Goal: Contribute content: Add original content to the website for others to see

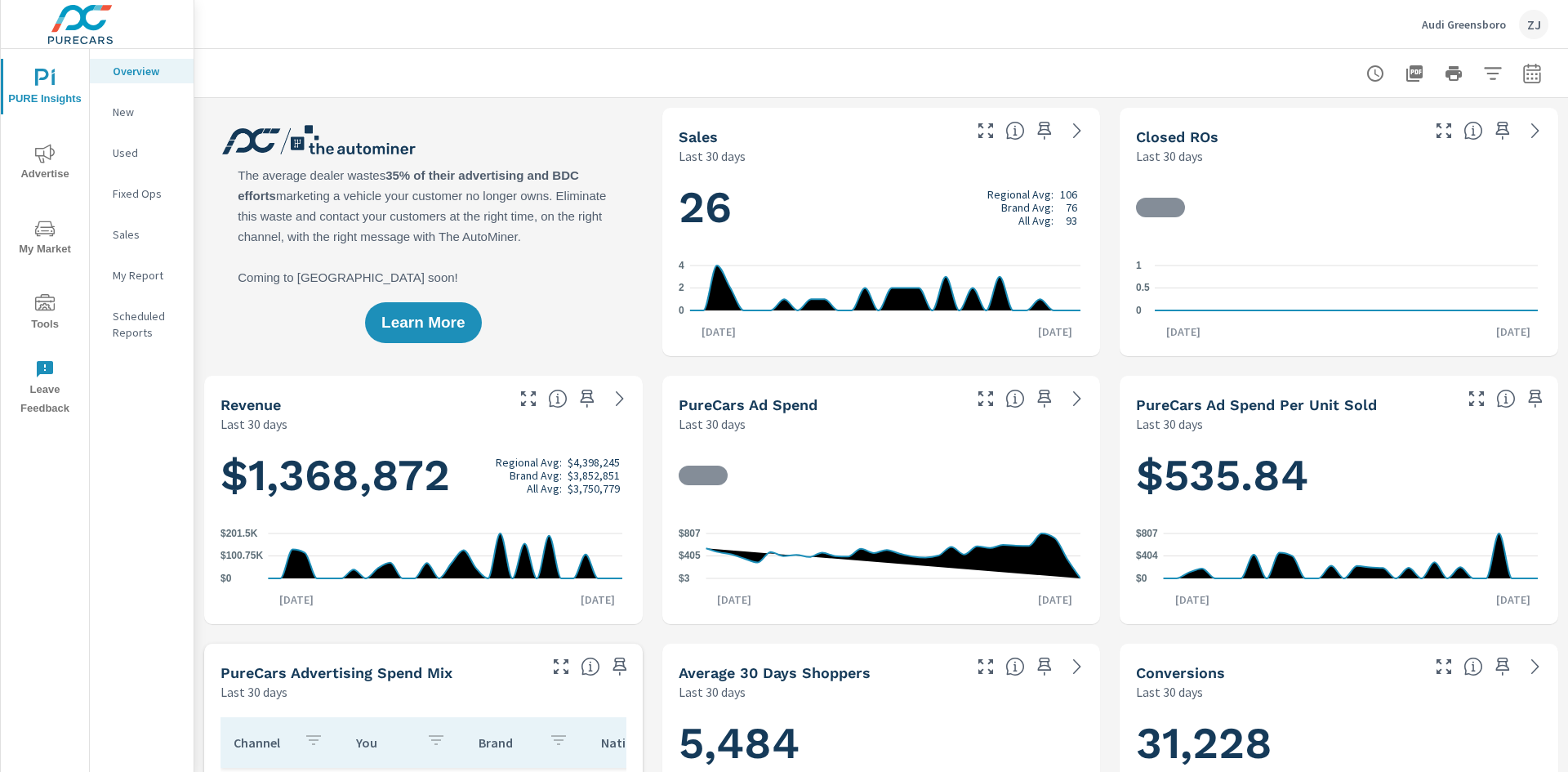
click at [48, 298] on icon "nav menu" at bounding box center [45, 303] width 20 height 20
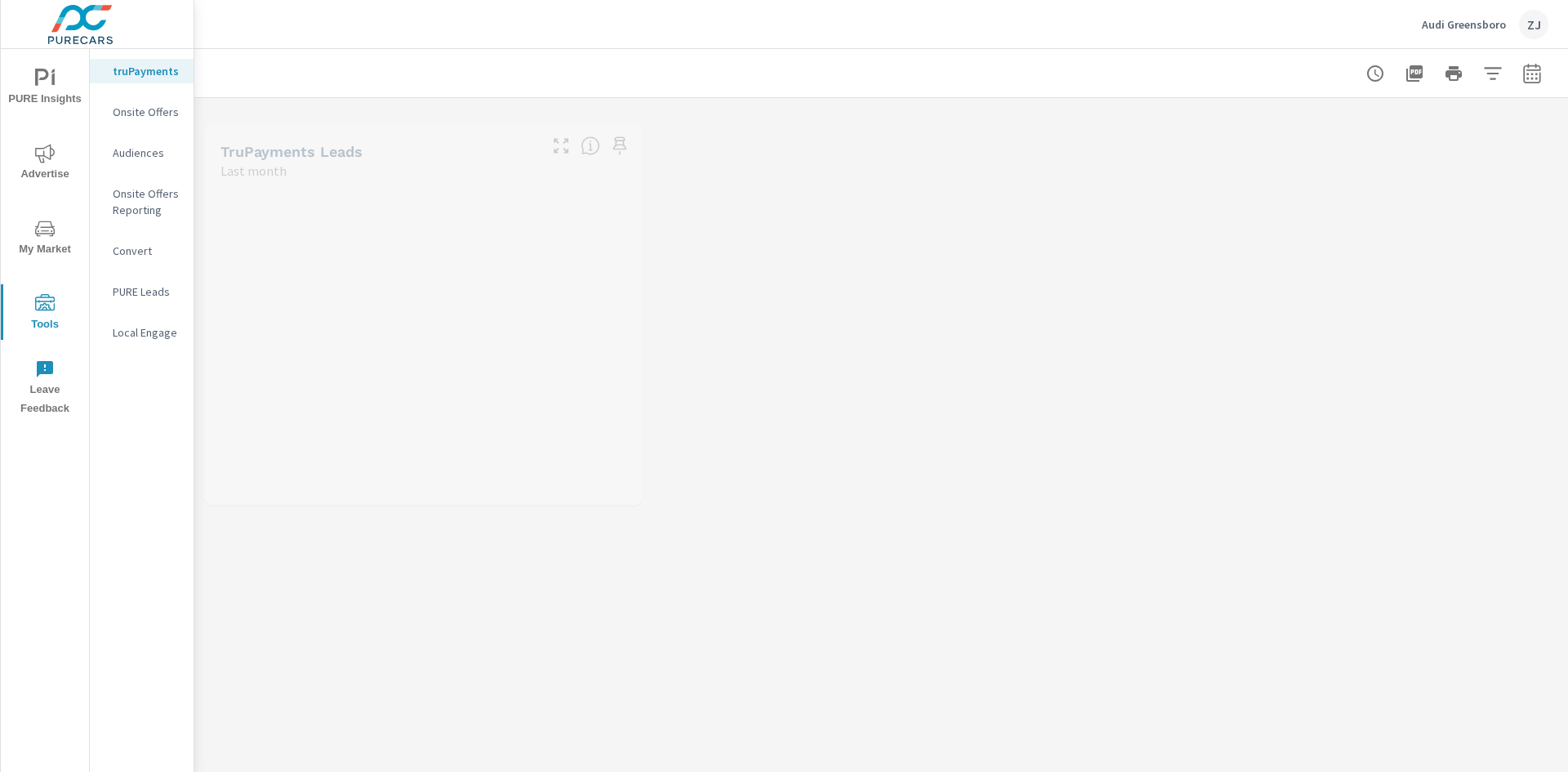
click at [138, 114] on p "Onsite Offers" at bounding box center [146, 112] width 68 height 16
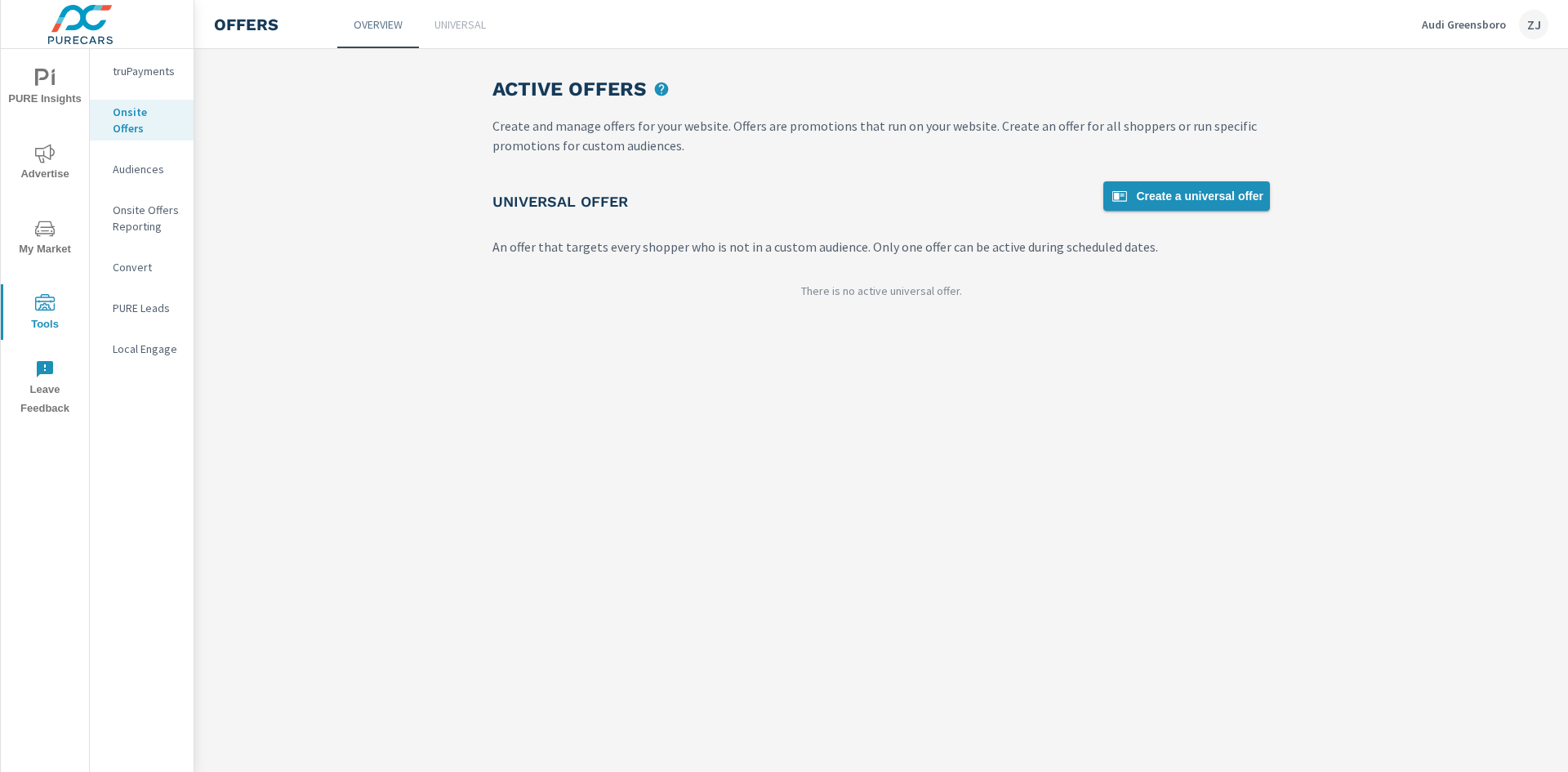
click at [1159, 201] on span "Create a universal offer" at bounding box center [1186, 196] width 154 height 20
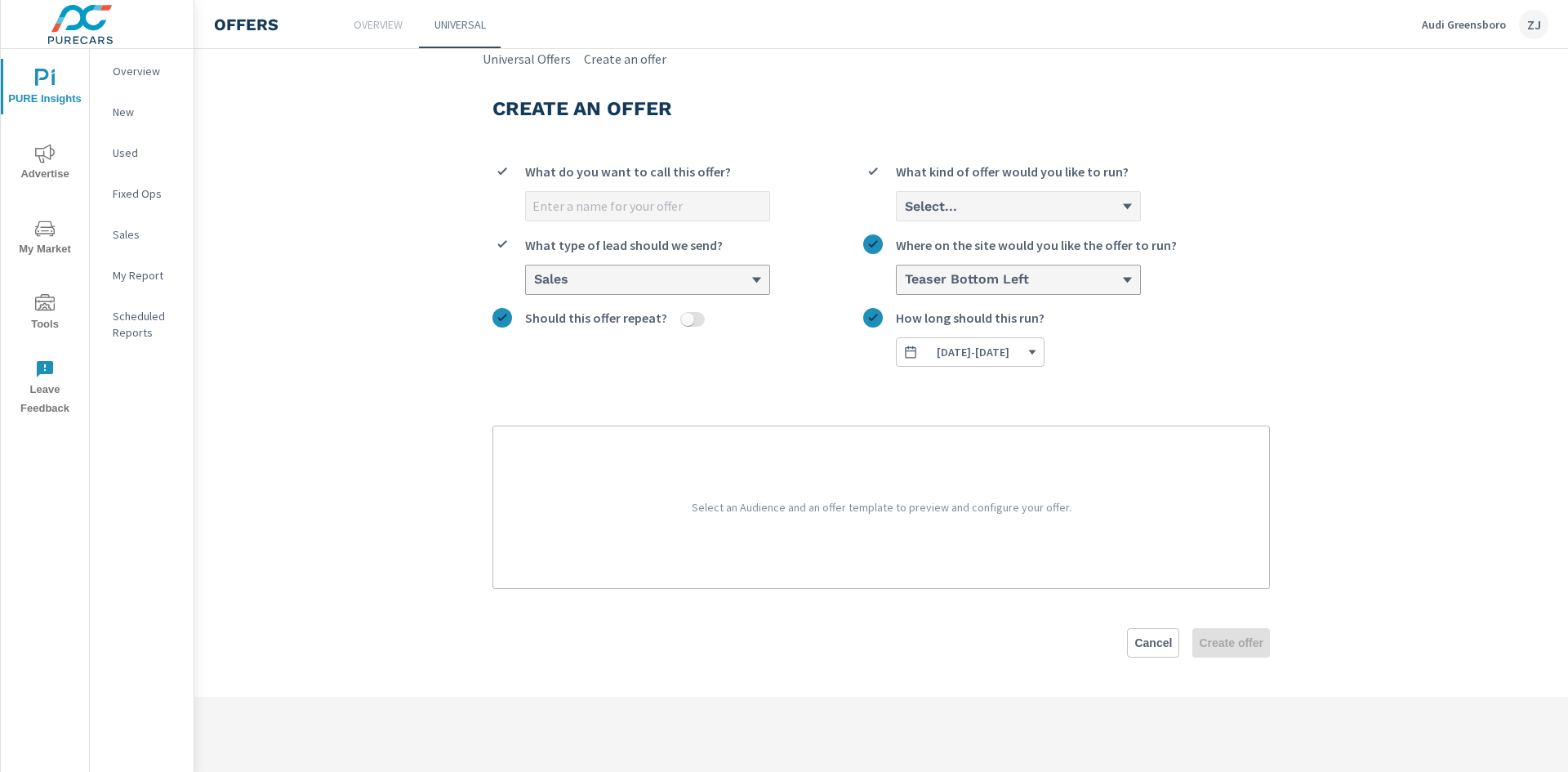
click at [626, 207] on input "What do you want to call this offer?" at bounding box center [647, 206] width 243 height 29
type input "S"
type input "[DATE] Q7 Ad"
click at [994, 204] on div "Select..." at bounding box center [1013, 206] width 219 height 15
click at [905, 204] on input "Select... What kind of offer would you like to run?" at bounding box center [905, 206] width 2 height 14
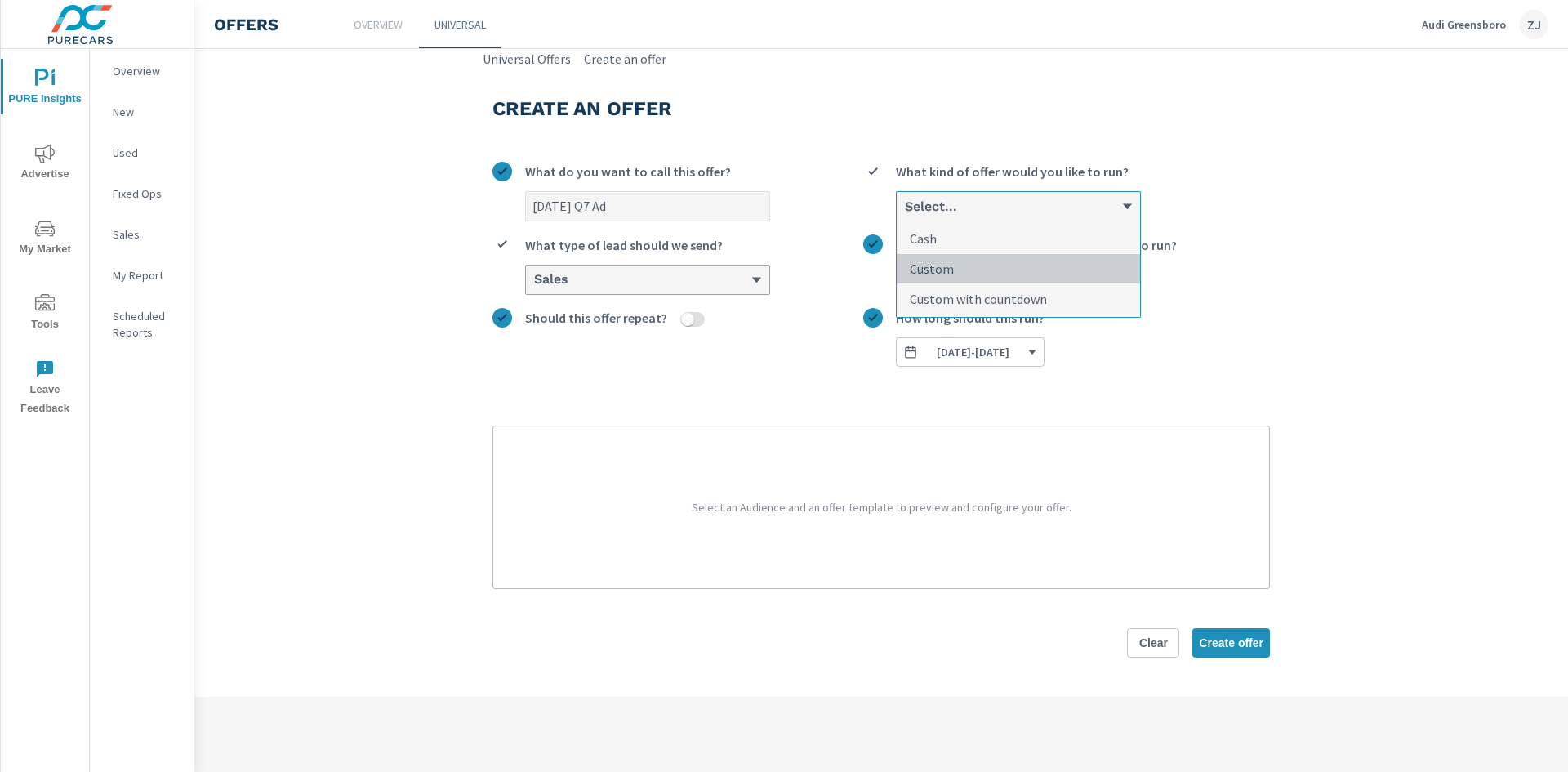
click at [987, 270] on li "Custom" at bounding box center [1018, 269] width 243 height 31
click at [905, 214] on input "option Custom focused, 2 of 3. 3 results available. Use Up and Down to choose o…" at bounding box center [905, 206] width 2 height 14
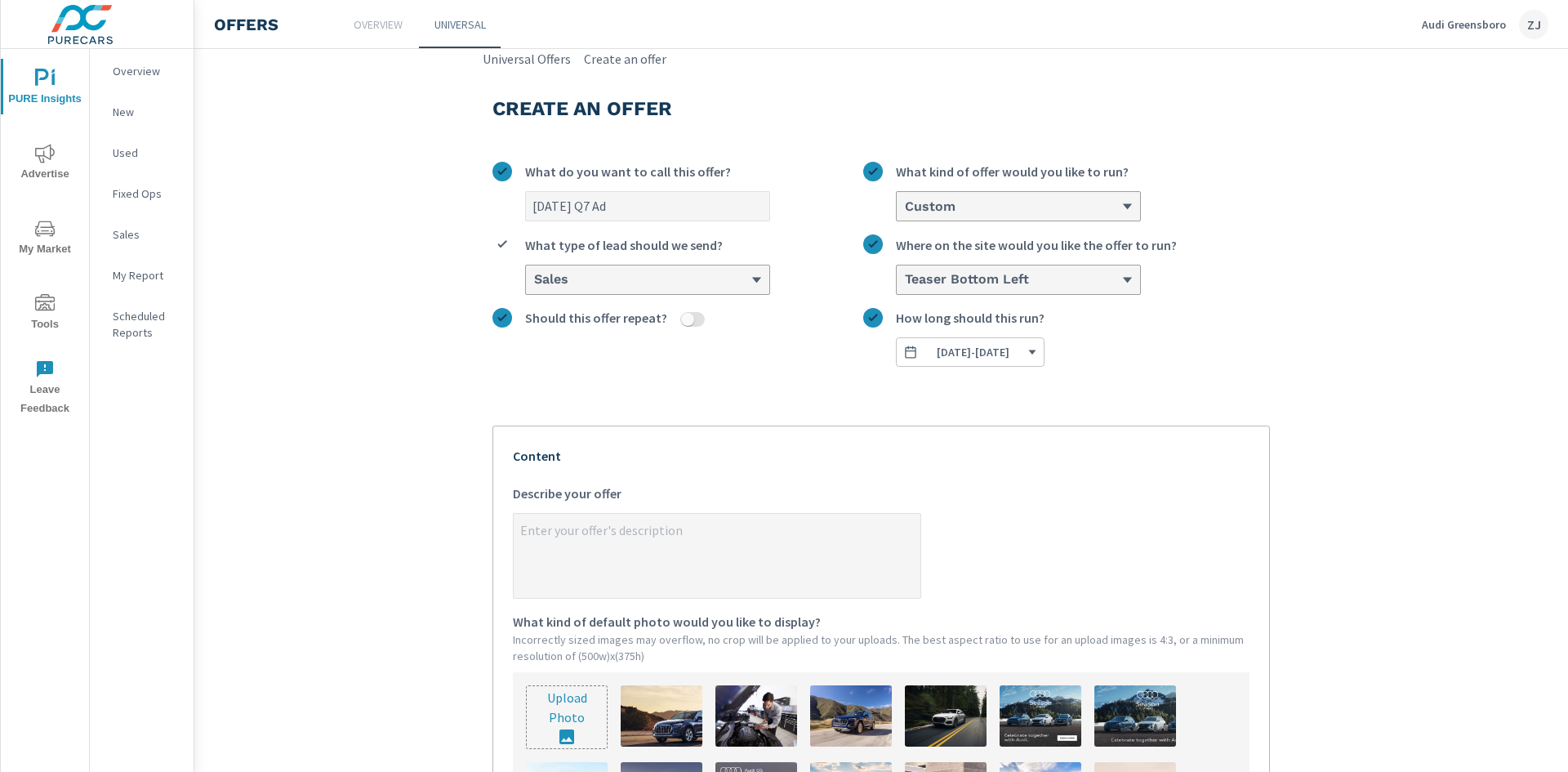
click at [1037, 355] on span "[DATE] - [DATE]" at bounding box center [971, 351] width 134 height 14
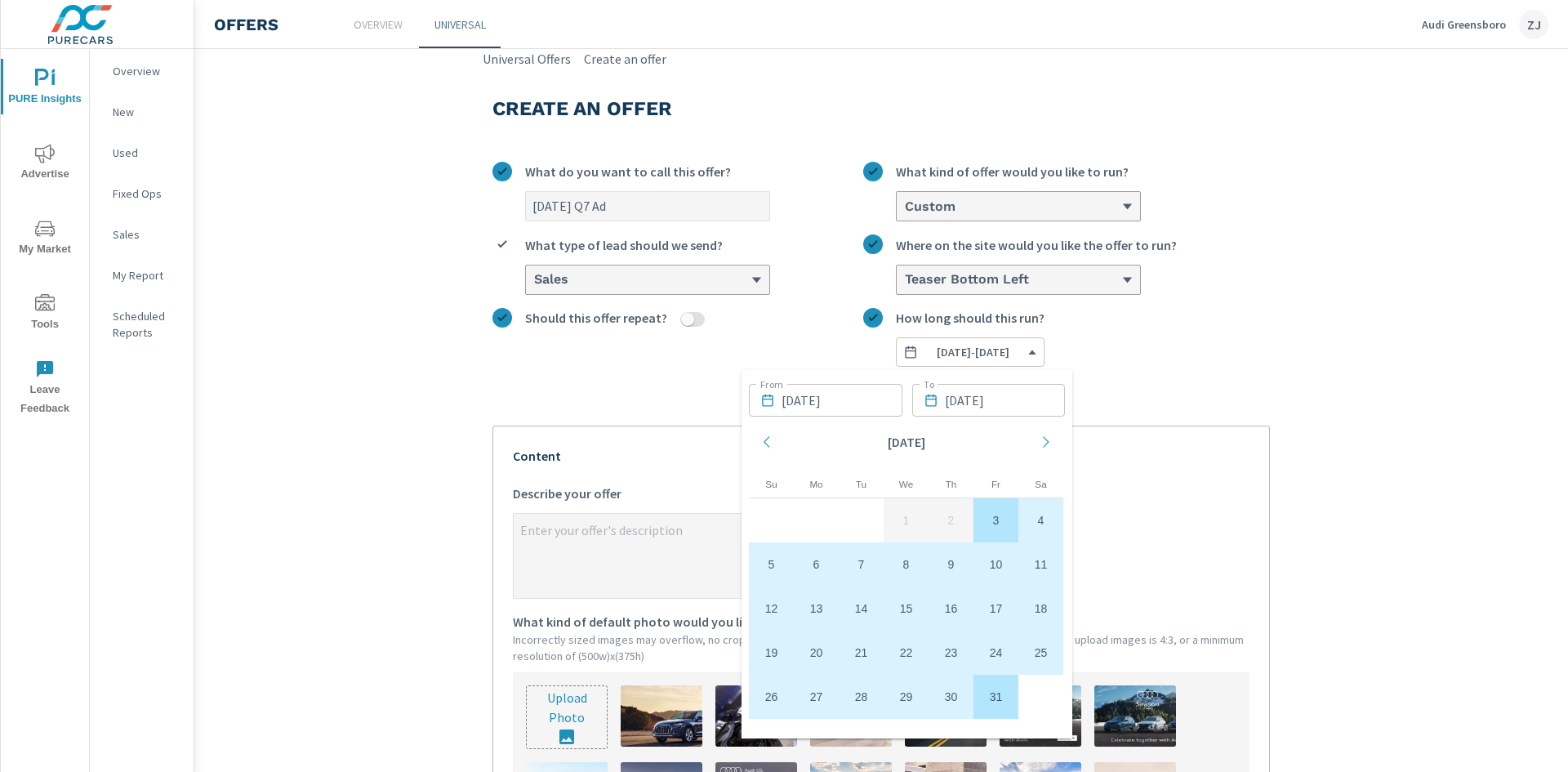
click at [1000, 524] on td "3" at bounding box center [995, 520] width 45 height 44
click at [1044, 436] on icon "Move forward to switch to the next month." at bounding box center [1046, 441] width 14 height 14
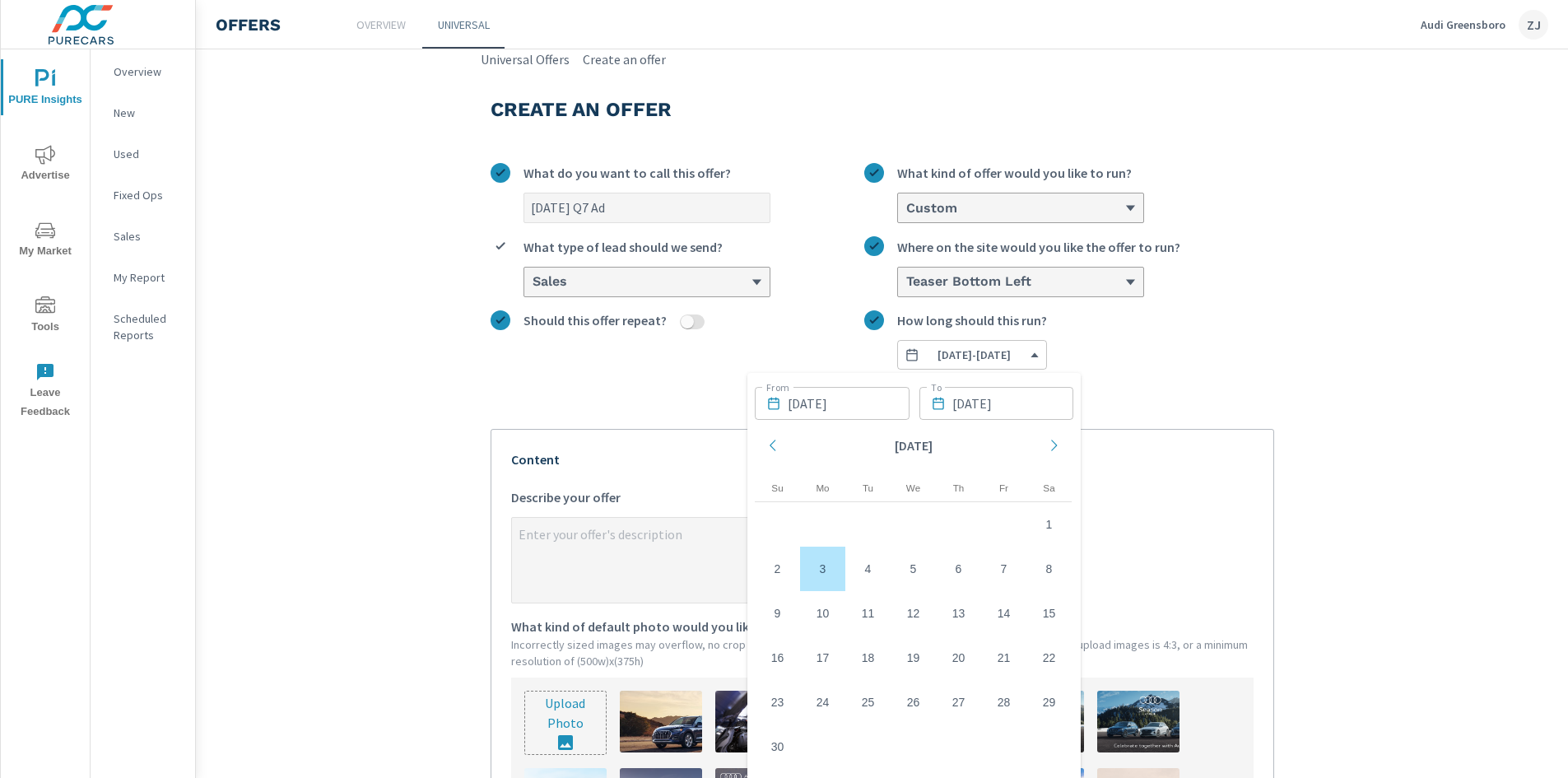
click at [829, 567] on td "3" at bounding box center [822, 568] width 45 height 44
type textarea "x"
type input "[DATE]"
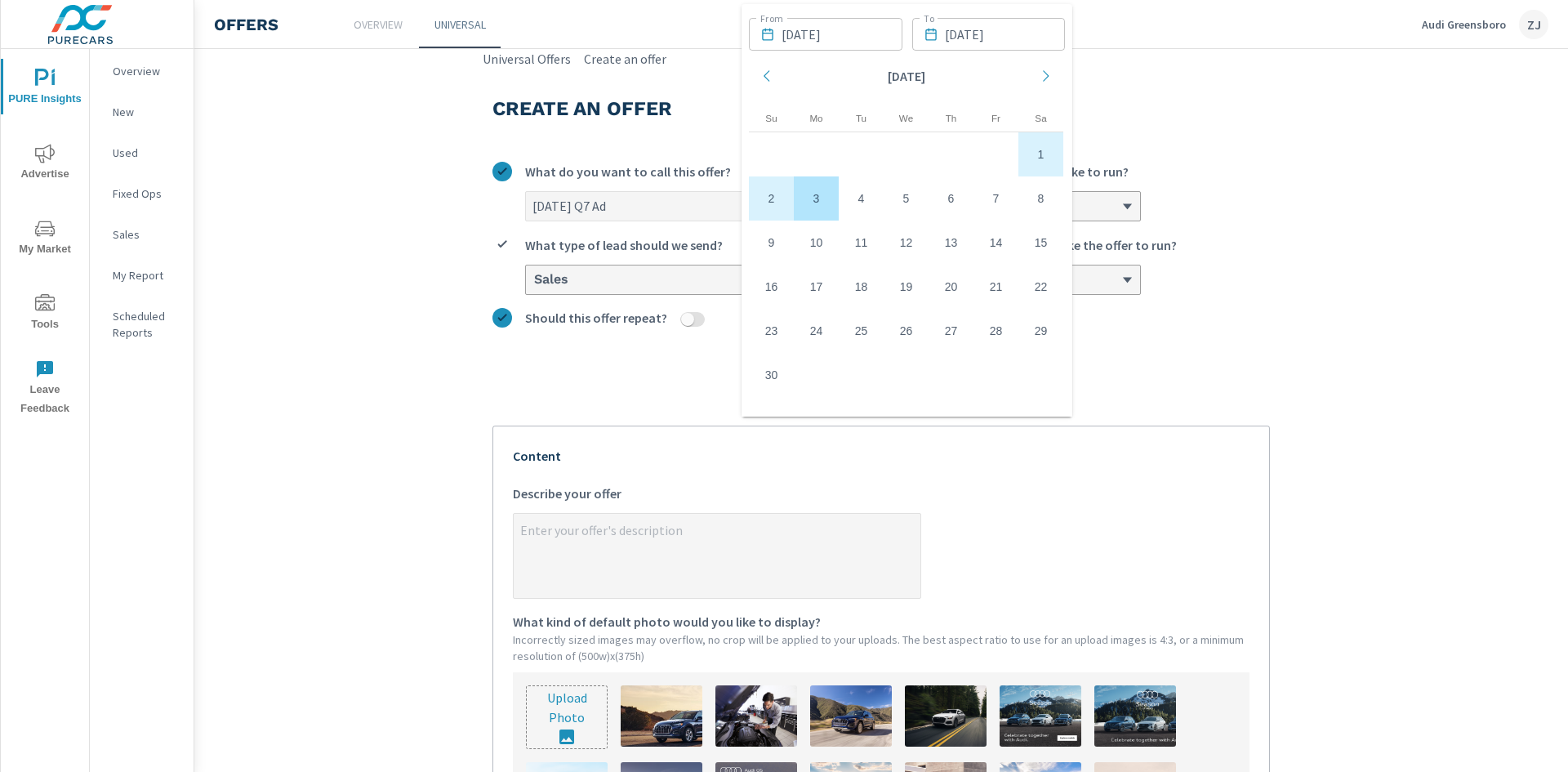
click at [1230, 301] on div "[DATE] Q7 Ad What do you want to call this offer? Custom What kind of offer wou…" at bounding box center [881, 258] width 778 height 219
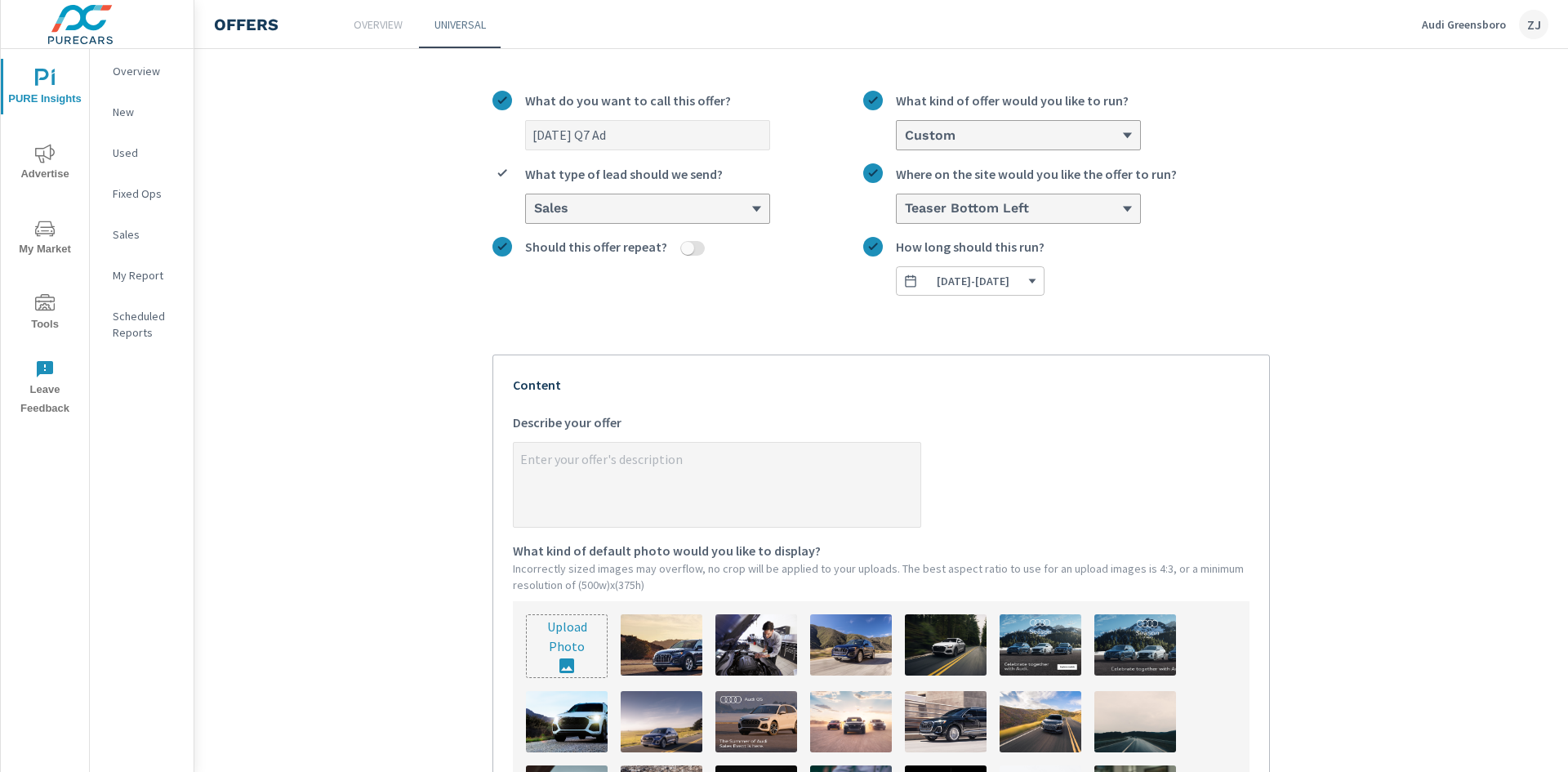
scroll to position [163, 0]
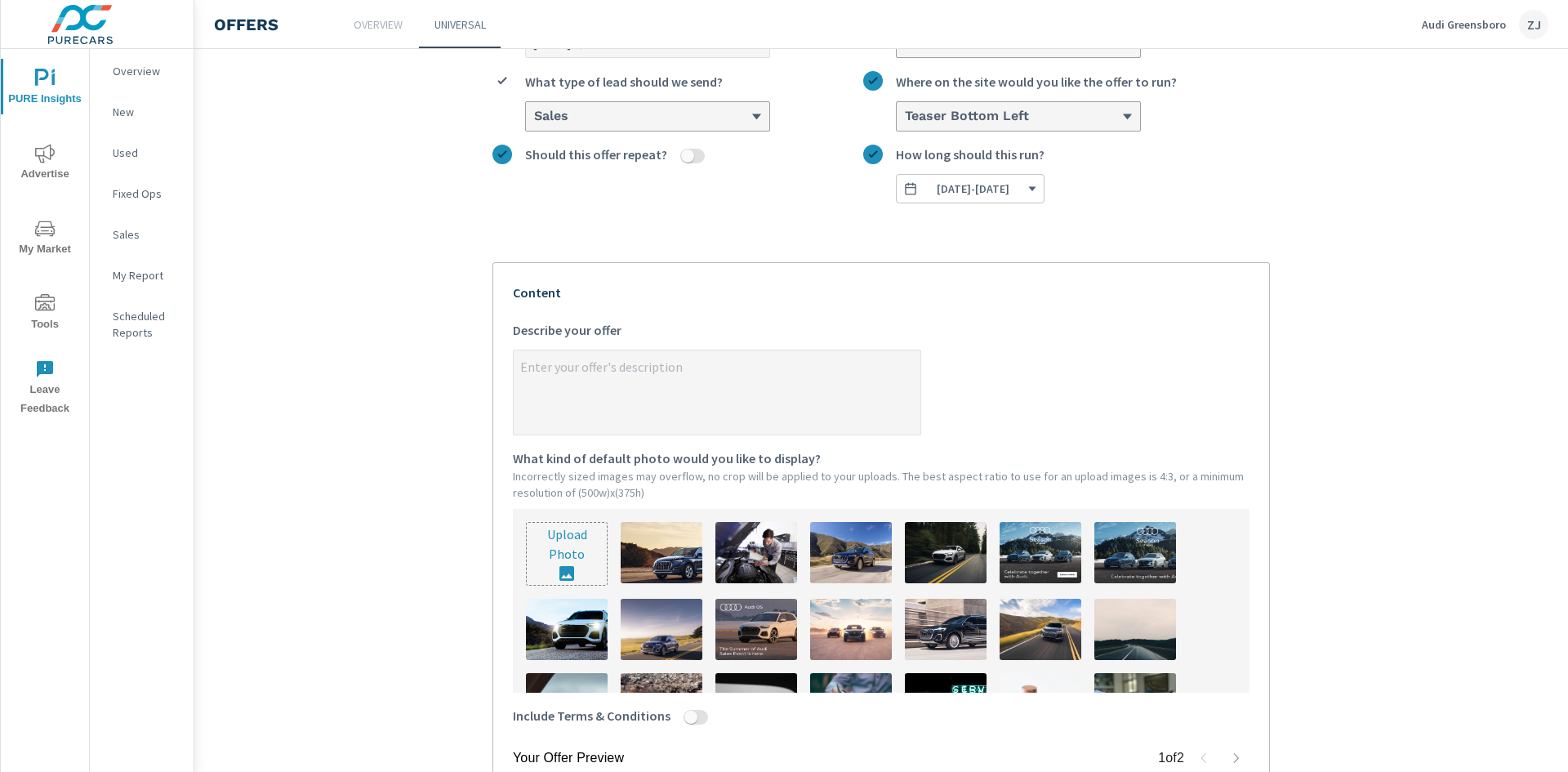
click at [679, 388] on textarea "x Describe your offer" at bounding box center [717, 394] width 407 height 82
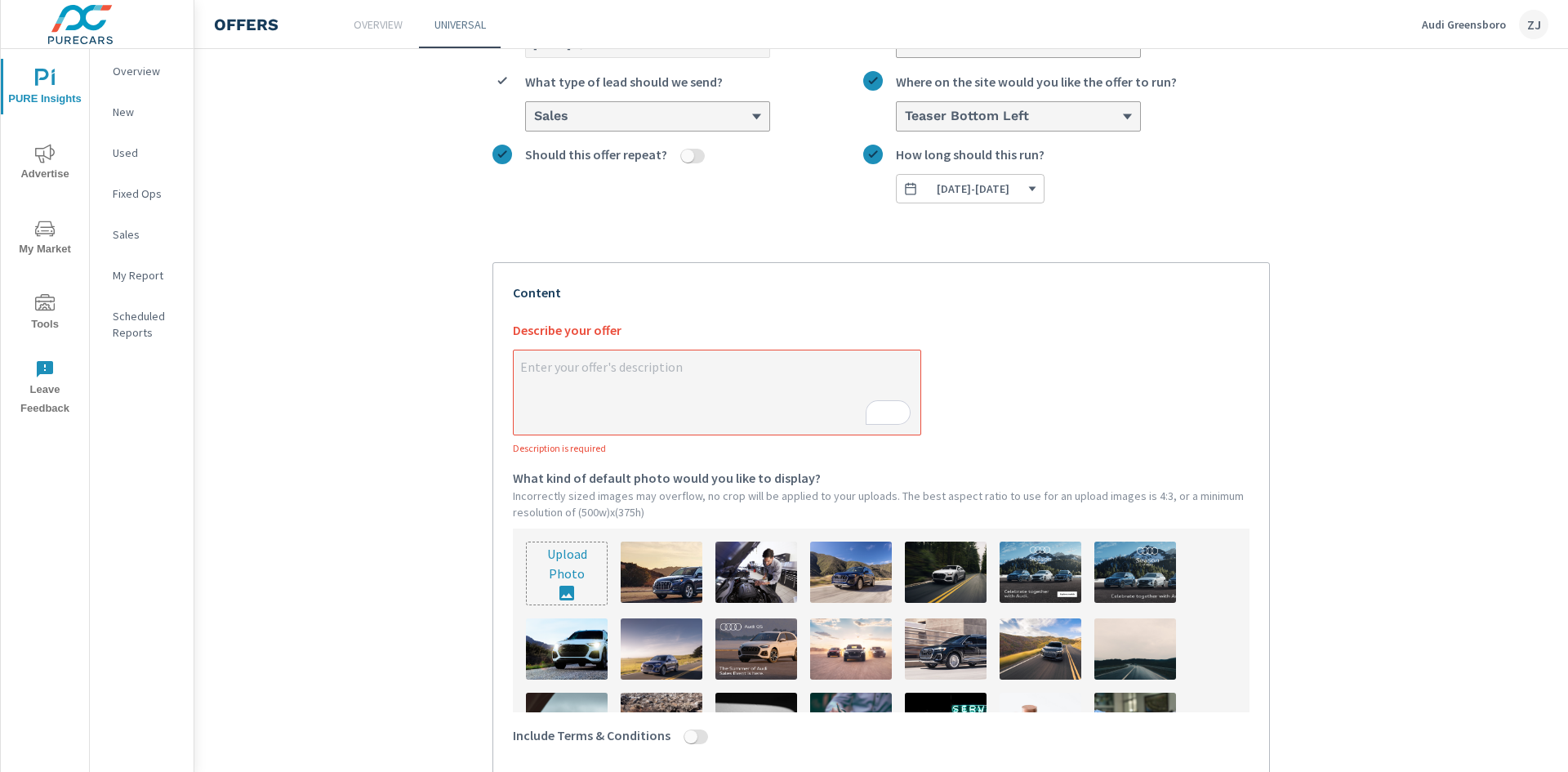
type textarea "x"
click at [715, 390] on textarea "x Describe your offer Description is required" at bounding box center [717, 394] width 407 height 82
paste textarea "Get $9,235 Off of a new 2025 Audi Q7"
type textarea "Get $9,235 Off of a new 2025 Audi Q7"
type textarea "x"
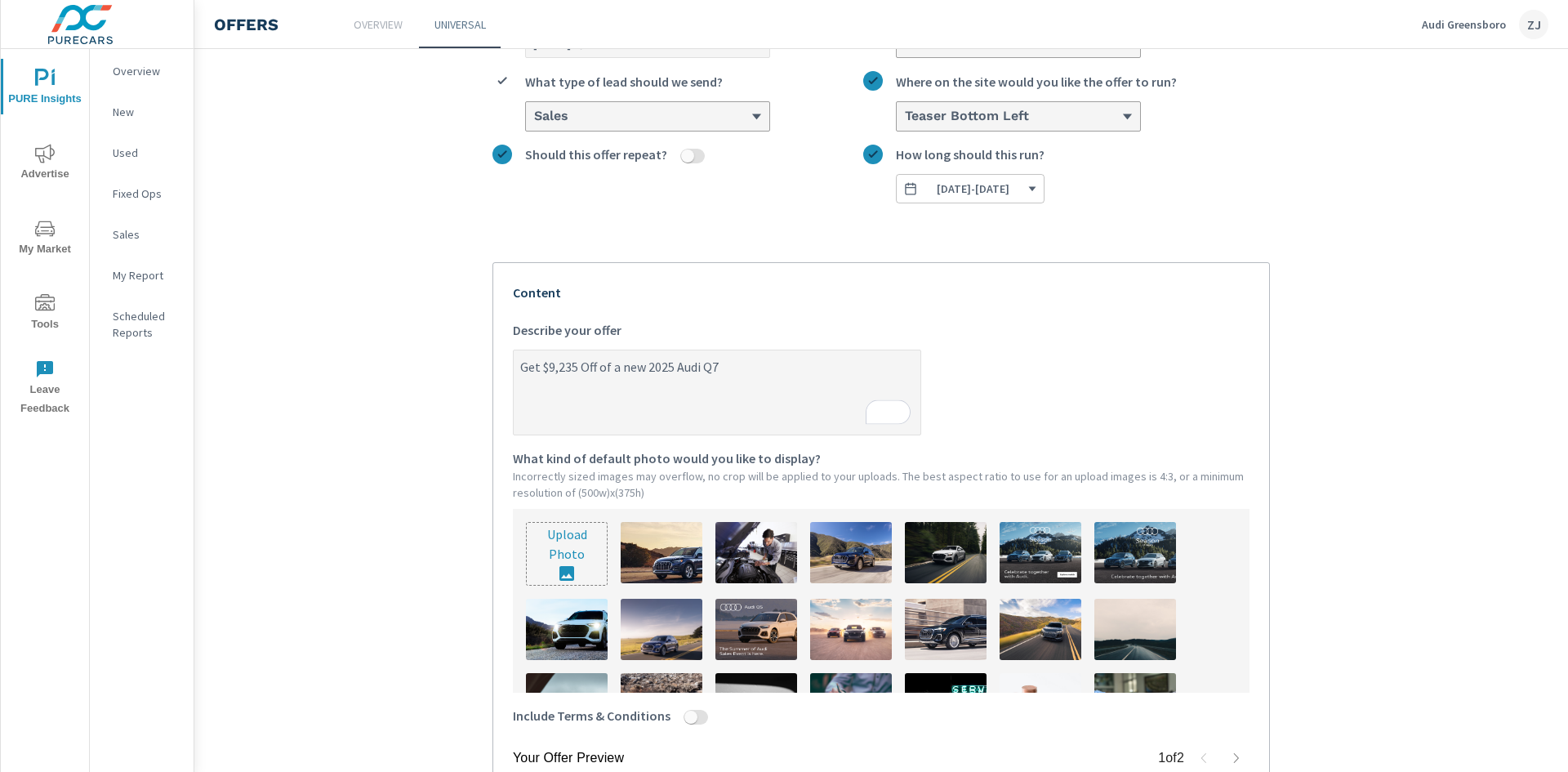
click at [529, 368] on textarea "Get $9,235 Off of a new 2025 Audi Q7" at bounding box center [717, 394] width 407 height 82
type textarea "Get $9,235 Off of a new 2025 Audi Q7"
type textarea "x"
type textarea "Get U $9,235 Off of a new 2025 Audi Q7"
type textarea "x"
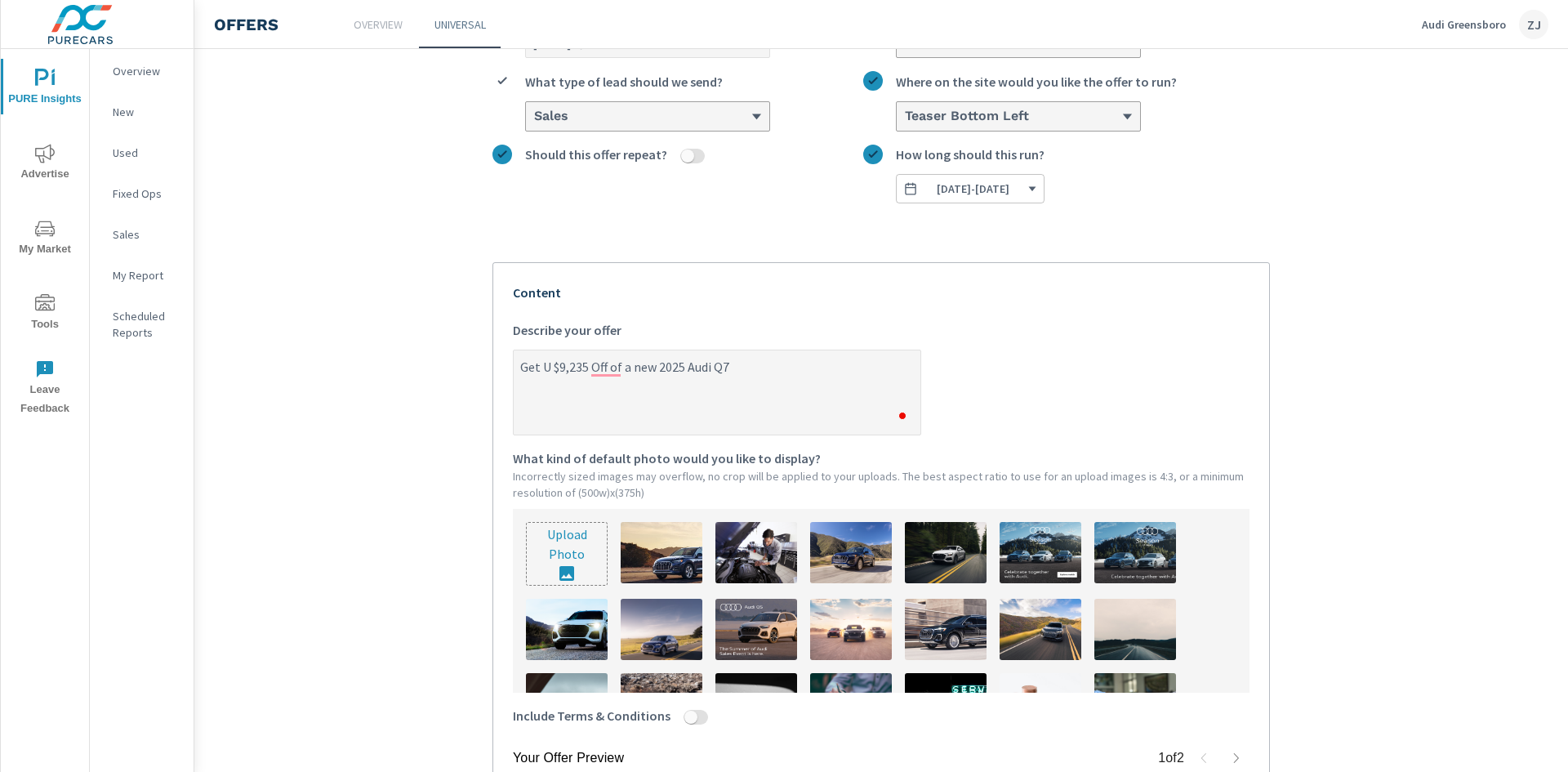
type textarea "Get Up $9,235 Off of a new 2025 Audi Q7"
type textarea "x"
type textarea "Get Up $9,235 Off of a new 2025 Audi Q7"
type textarea "x"
type textarea "Get Up T $9,235 Off of a new 2025 Audi Q7"
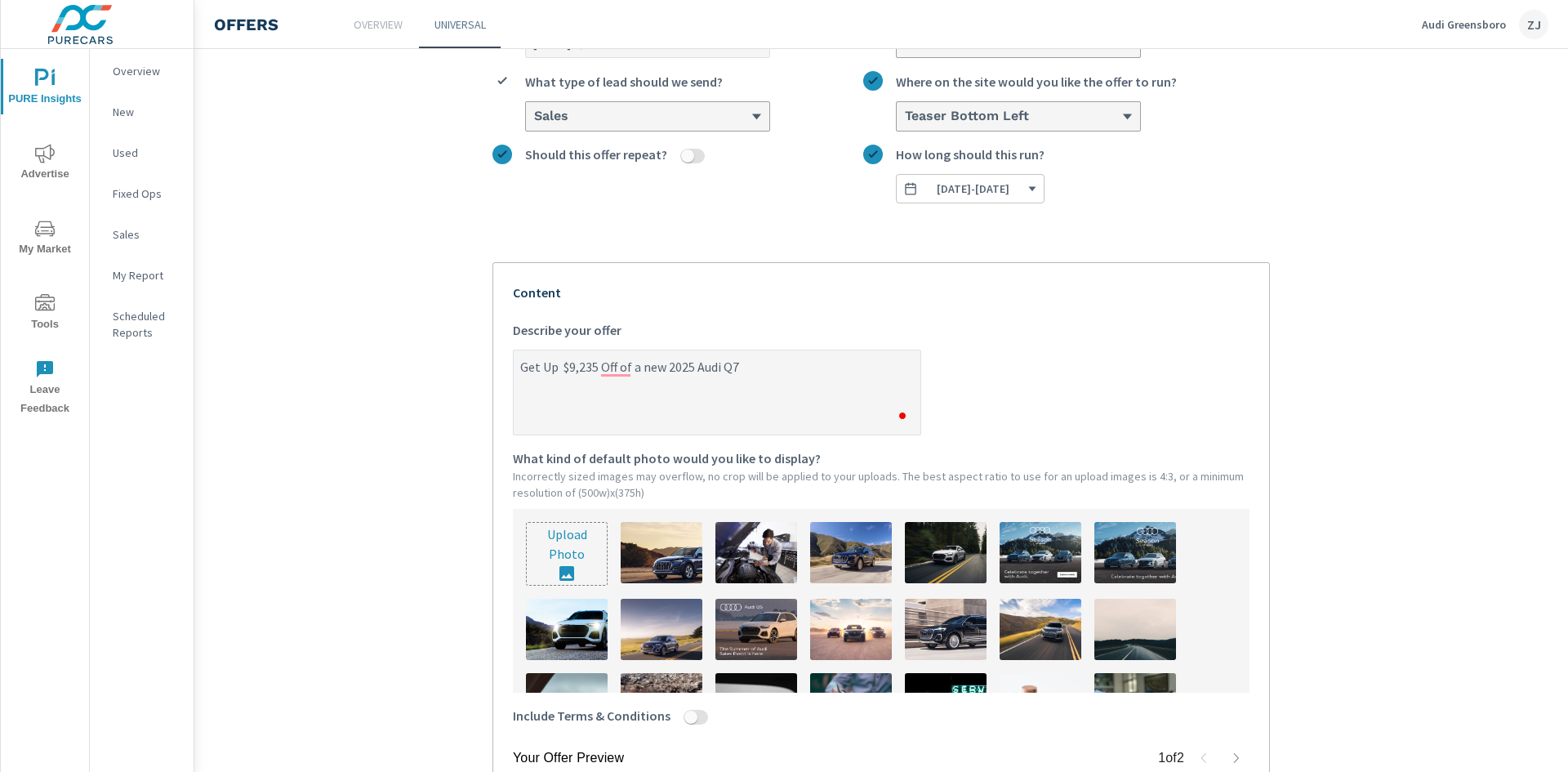
type textarea "x"
type textarea "Get Up To $9,235 Off of a new 2025 Audi Q7"
type textarea "x"
type textarea "Get Up To $9,235 Off of a new 2025 Audi Q7"
type textarea "x"
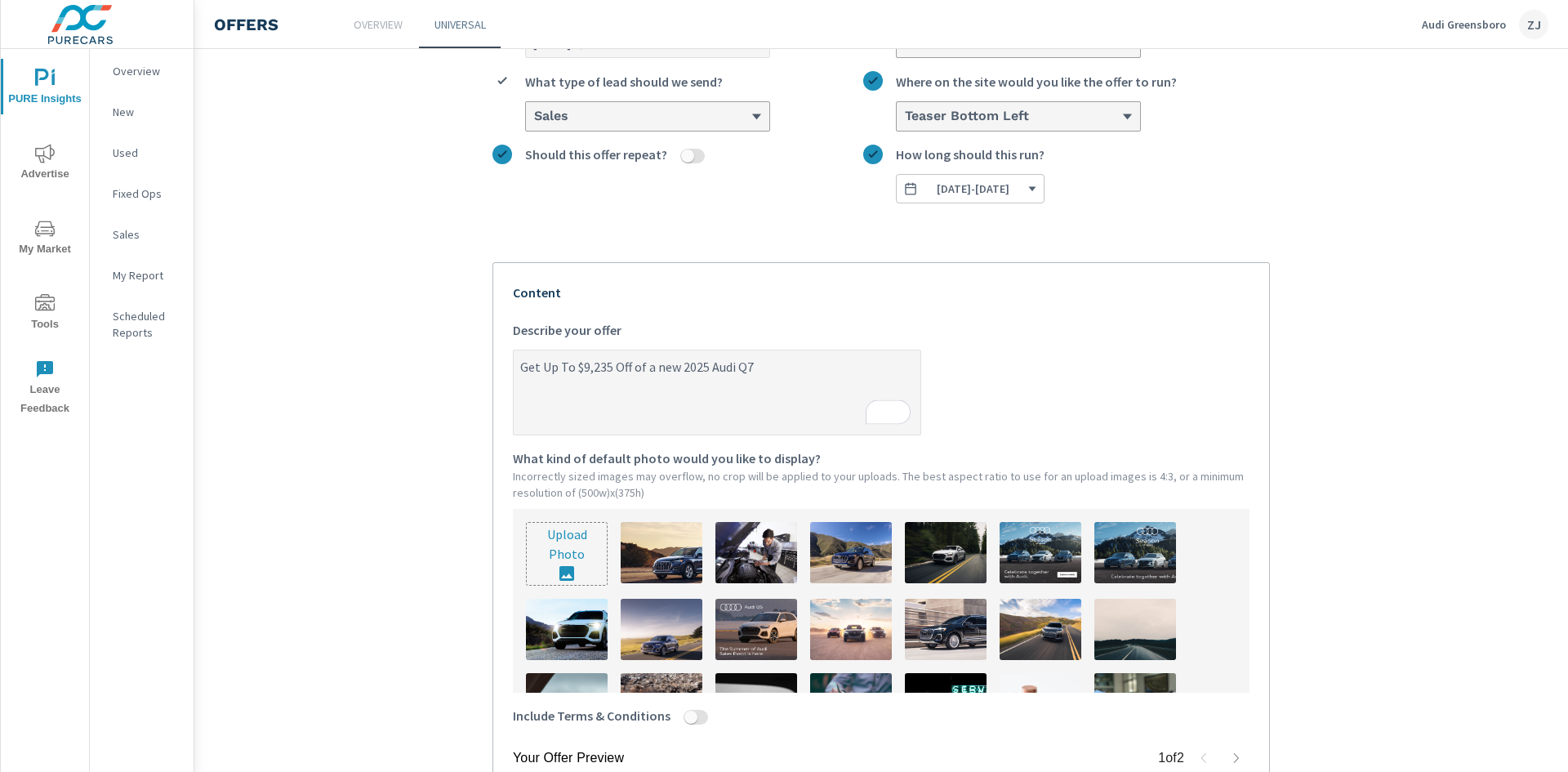
drag, startPoint x: 638, startPoint y: 371, endPoint x: 705, endPoint y: 373, distance: 67.0
click at [639, 371] on textarea "Get Up To $9,235 Off of a new 2025 Audi Q7" at bounding box center [717, 394] width 407 height 82
type textarea "Get Up To $9,235 Off ofa new 2025 Audi Q7"
type textarea "x"
type textarea "Get Up To $9,235 Off oa new 2025 Audi Q7"
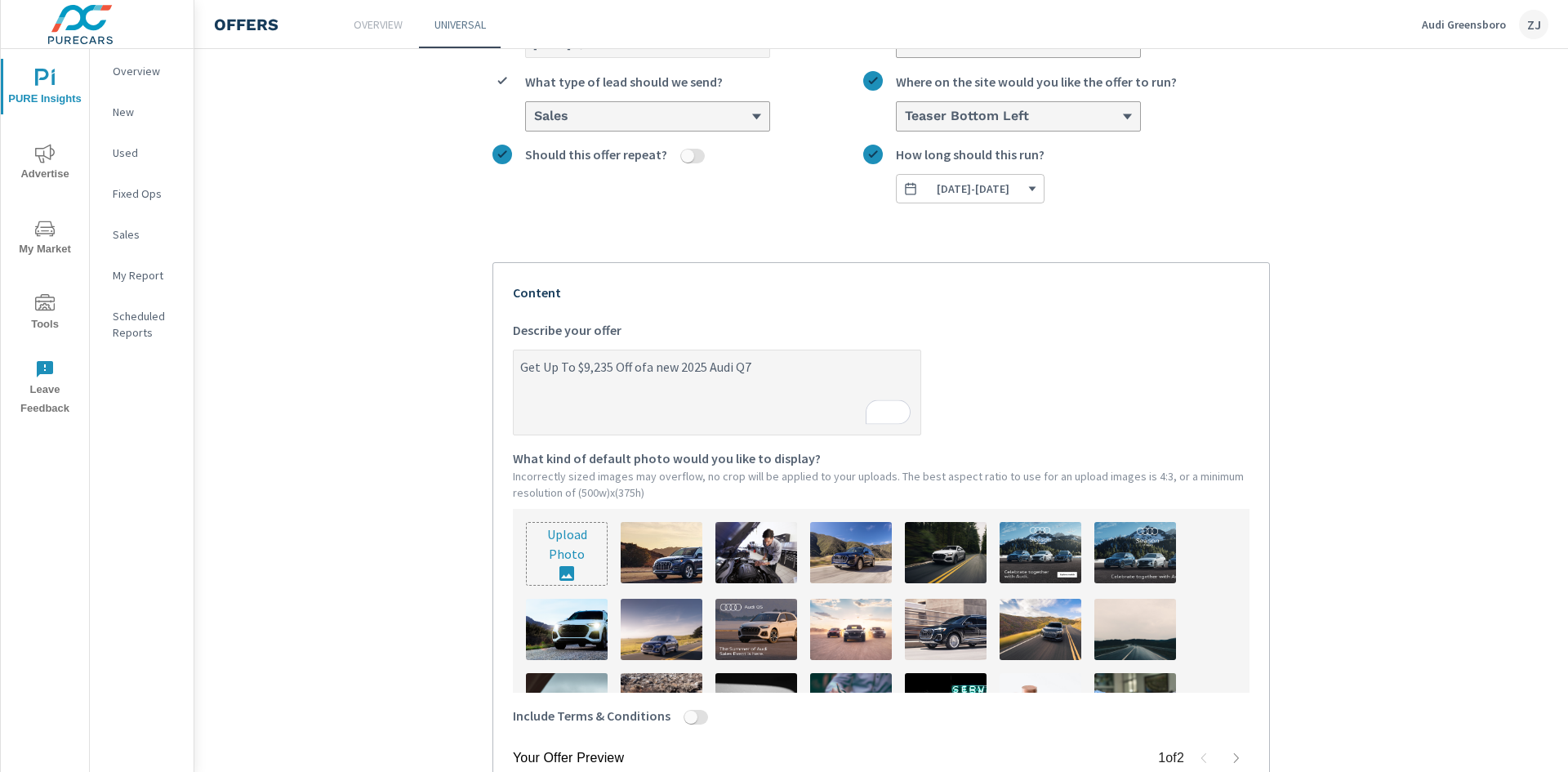
type textarea "x"
type textarea "Get Up To $9,235 Off a new 2025 Audi Q7"
type textarea "x"
click at [791, 373] on textarea "Get Up To $9,235 Off a new 2025 Audi Q7" at bounding box center [717, 394] width 407 height 82
type textarea "Get Up To $9,235 Off a new 2025 Audi Q7"
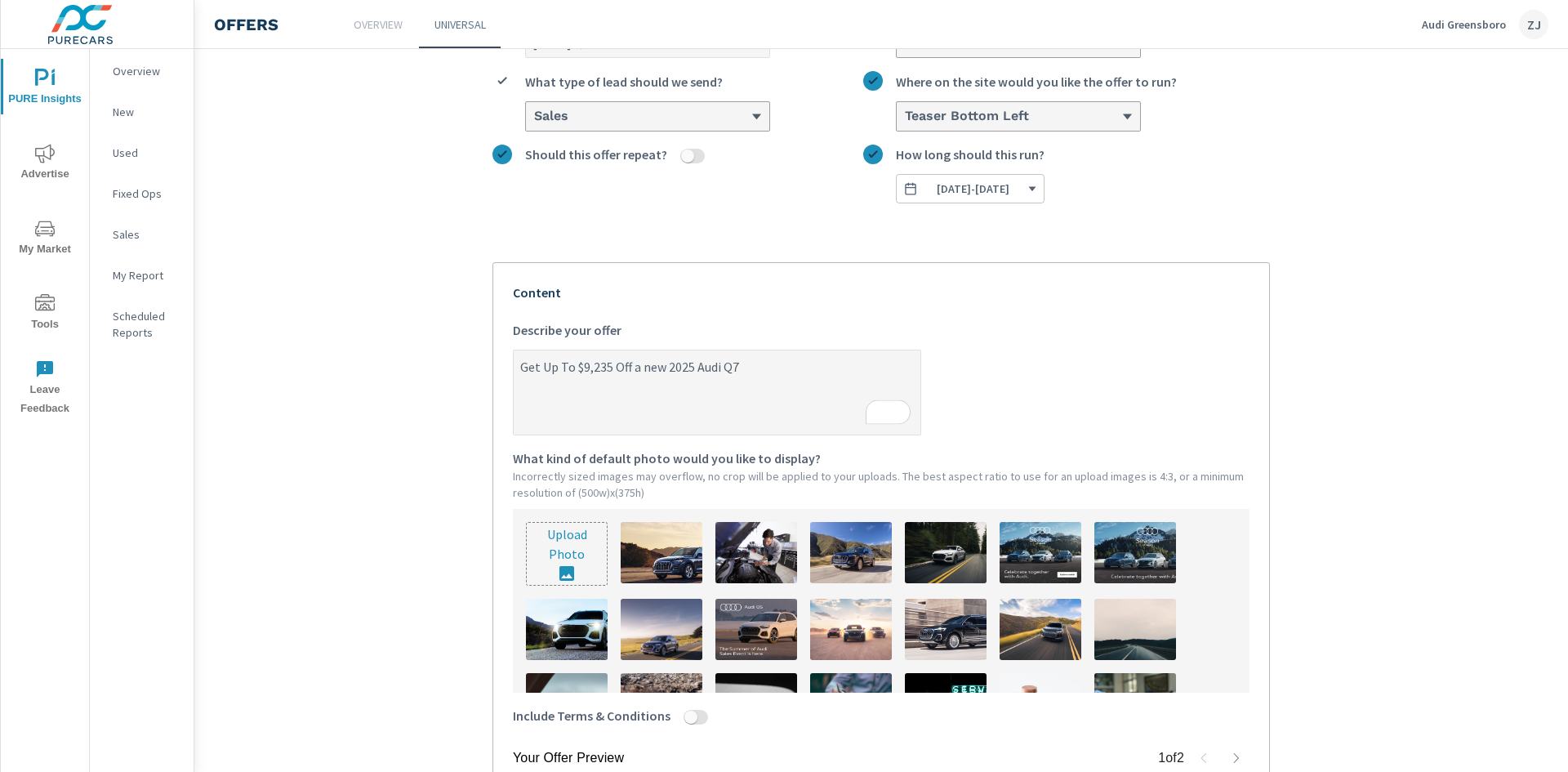
type textarea "x"
type textarea "Get Up To $9,235 Off a new 2025 Audi Q7 T"
type textarea "x"
type textarea "Get Up To $9,235 Off a new 2025 Audi Q7 To"
type textarea "x"
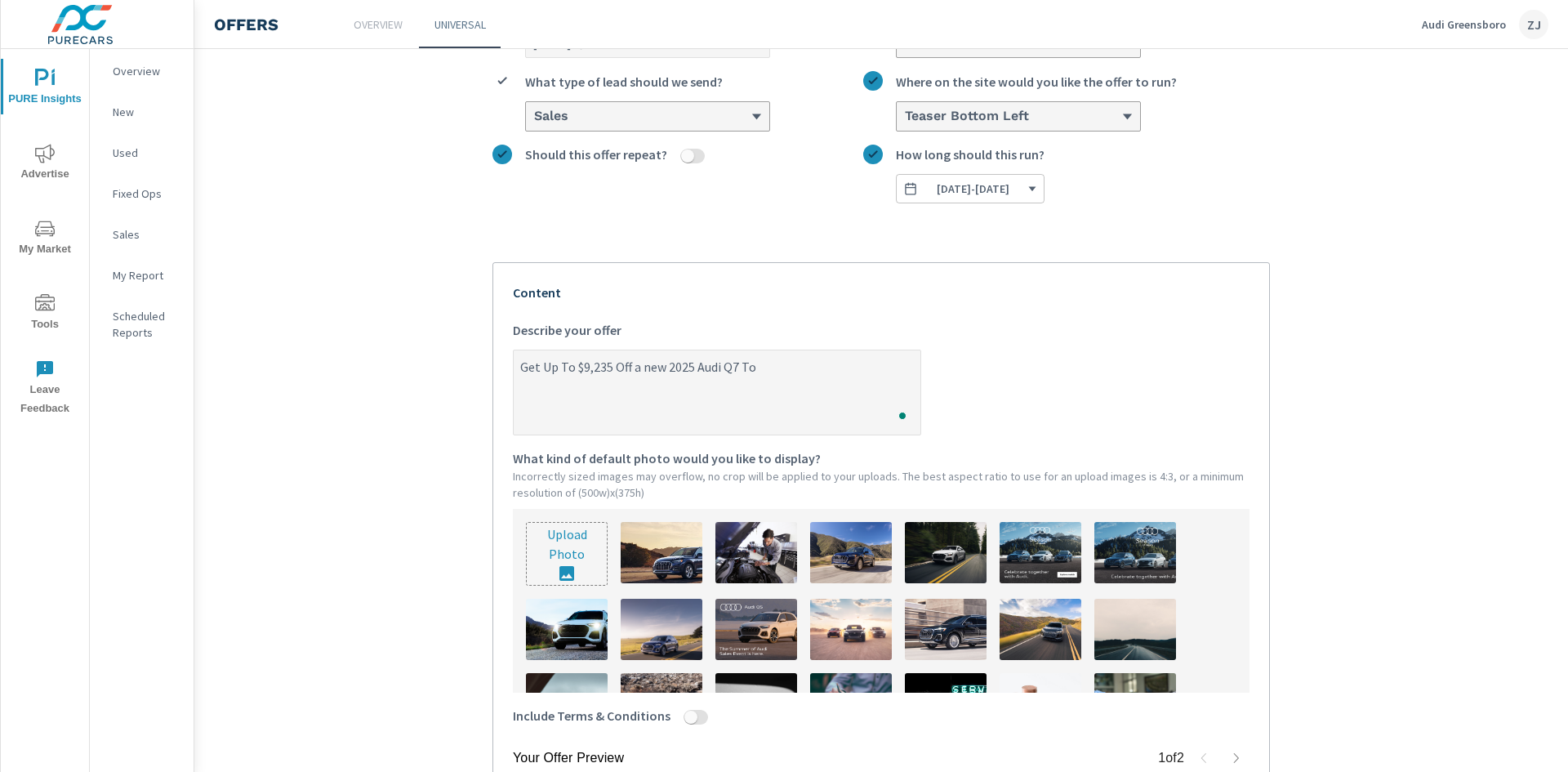
type textarea "Get Up To $9,235 Off a new 2025 Audi Q7 [PERSON_NAME]"
type textarea "x"
type textarea "Get Up To $9,235 Off a new 2025 Audi Q7 Toda"
type textarea "x"
type textarea "Get Up To $9,235 Off a new 2025 Audi Q7 [DATE]"
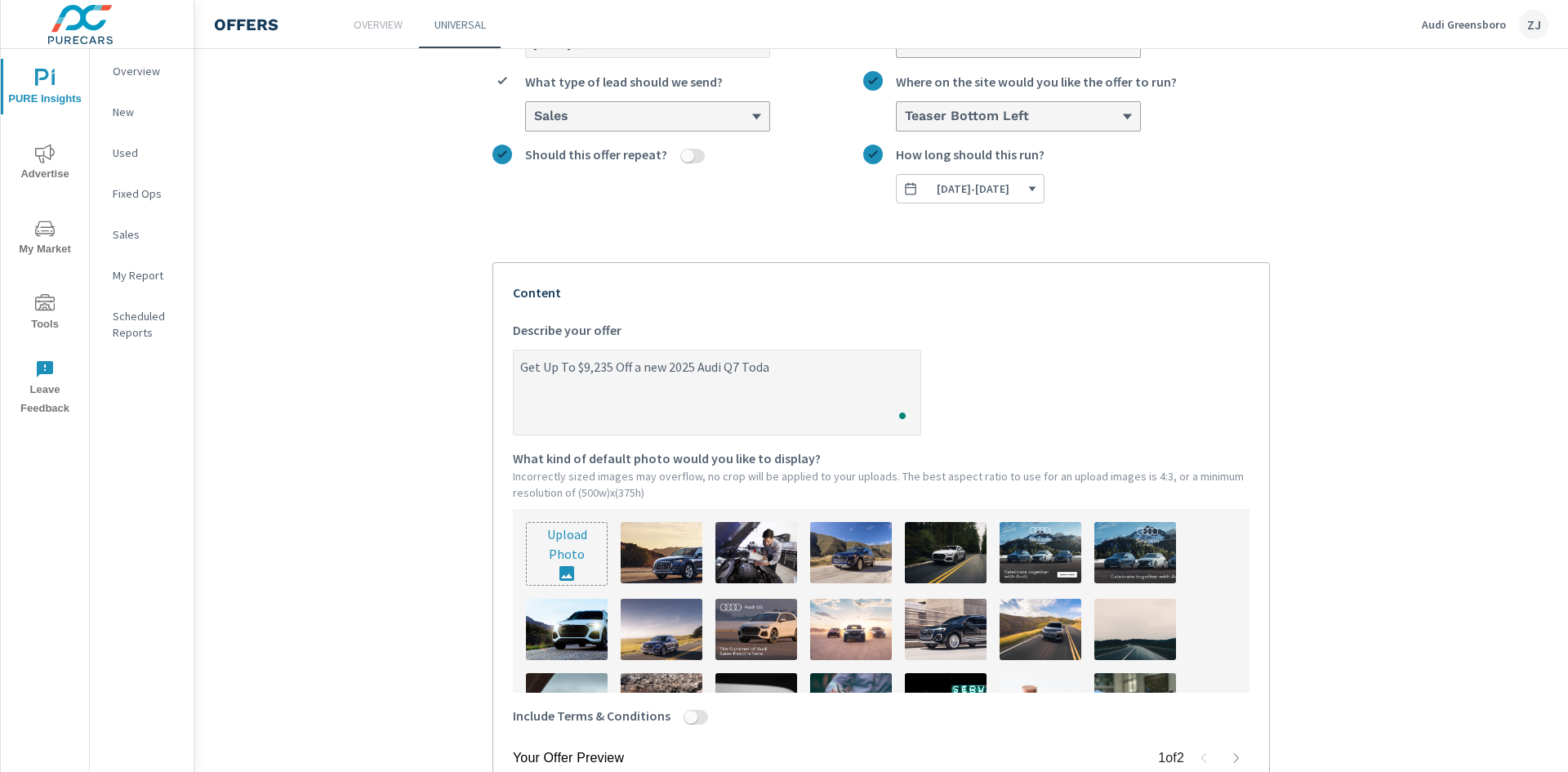
type textarea "x"
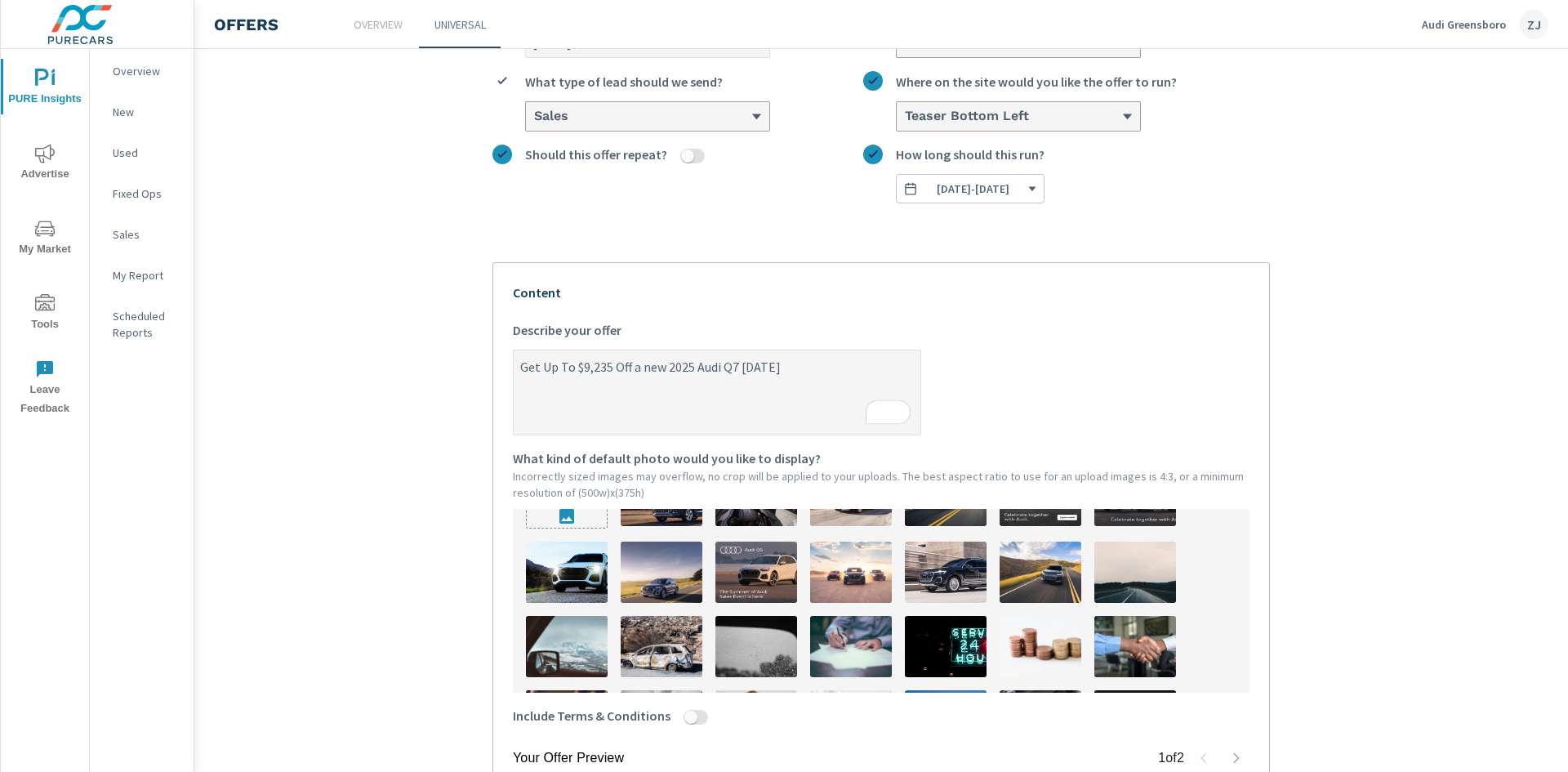
scroll to position [82, 0]
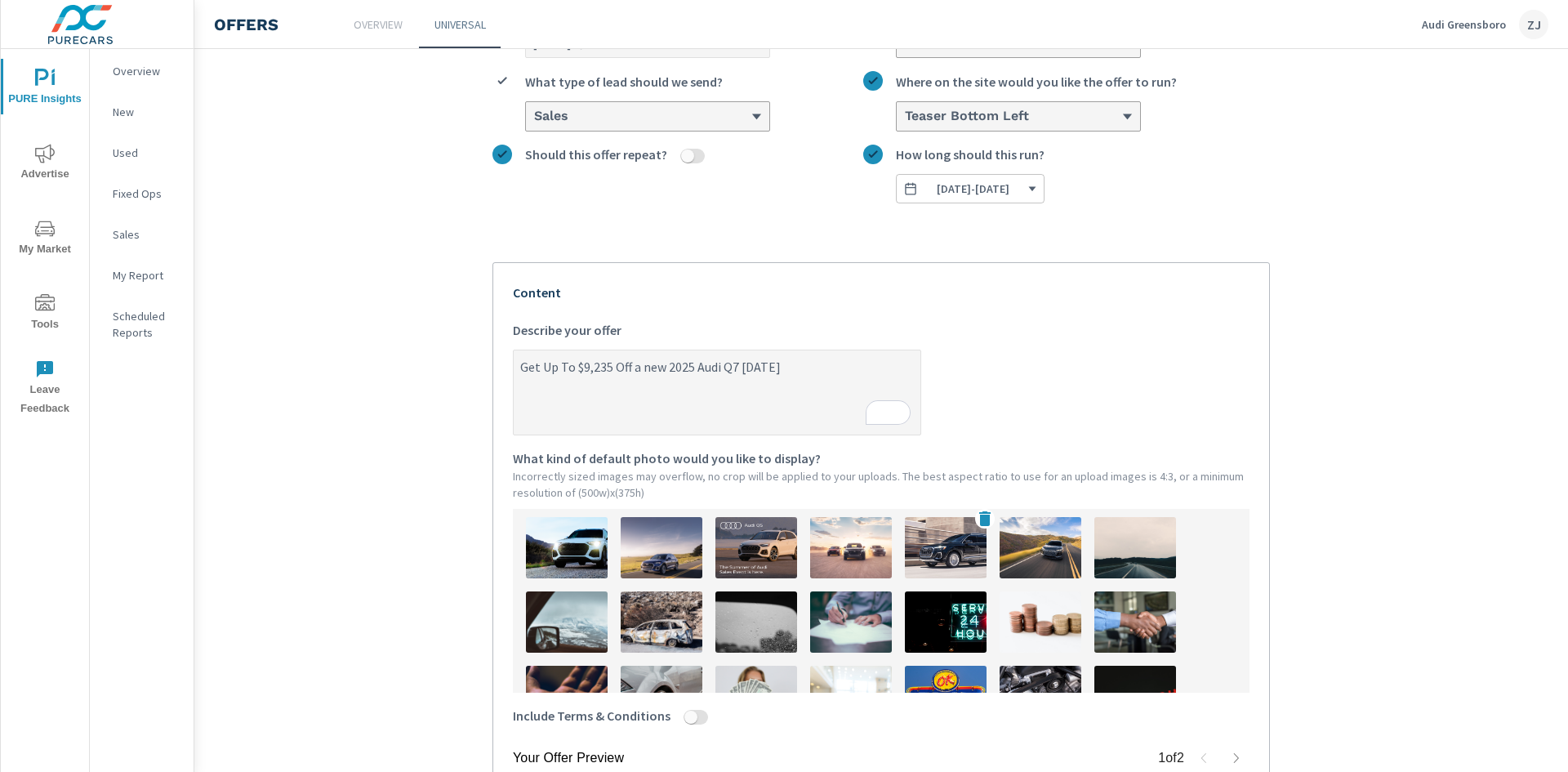
type textarea "Get Up To $9,235 Off a new 2025 Audi Q7 [DATE]"
click at [948, 552] on img at bounding box center [946, 548] width 82 height 61
type textarea "x"
click at [679, 719] on input "Include Terms & Conditions" at bounding box center [691, 717] width 39 height 14
checkbox input "true"
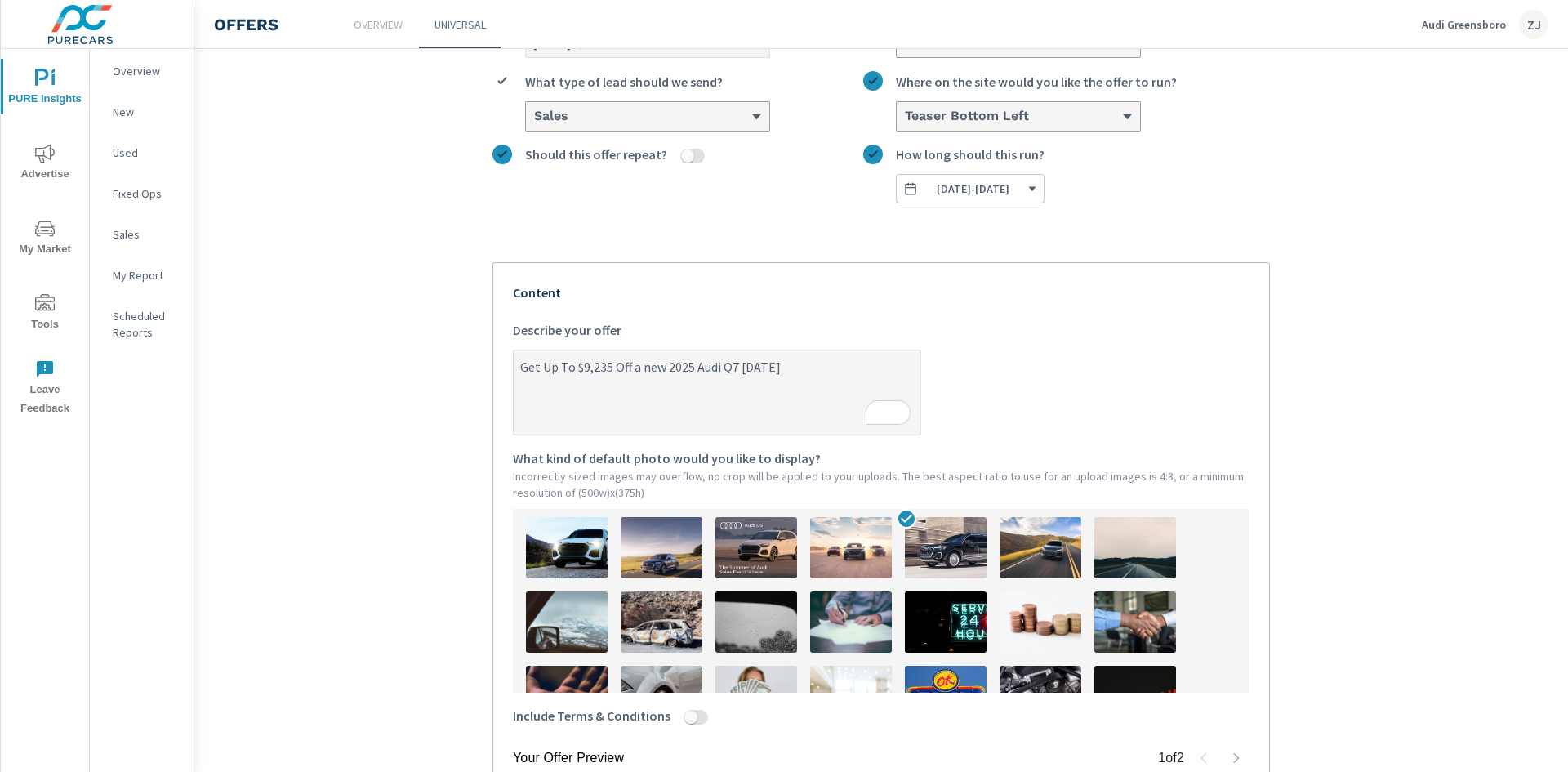
type textarea "x"
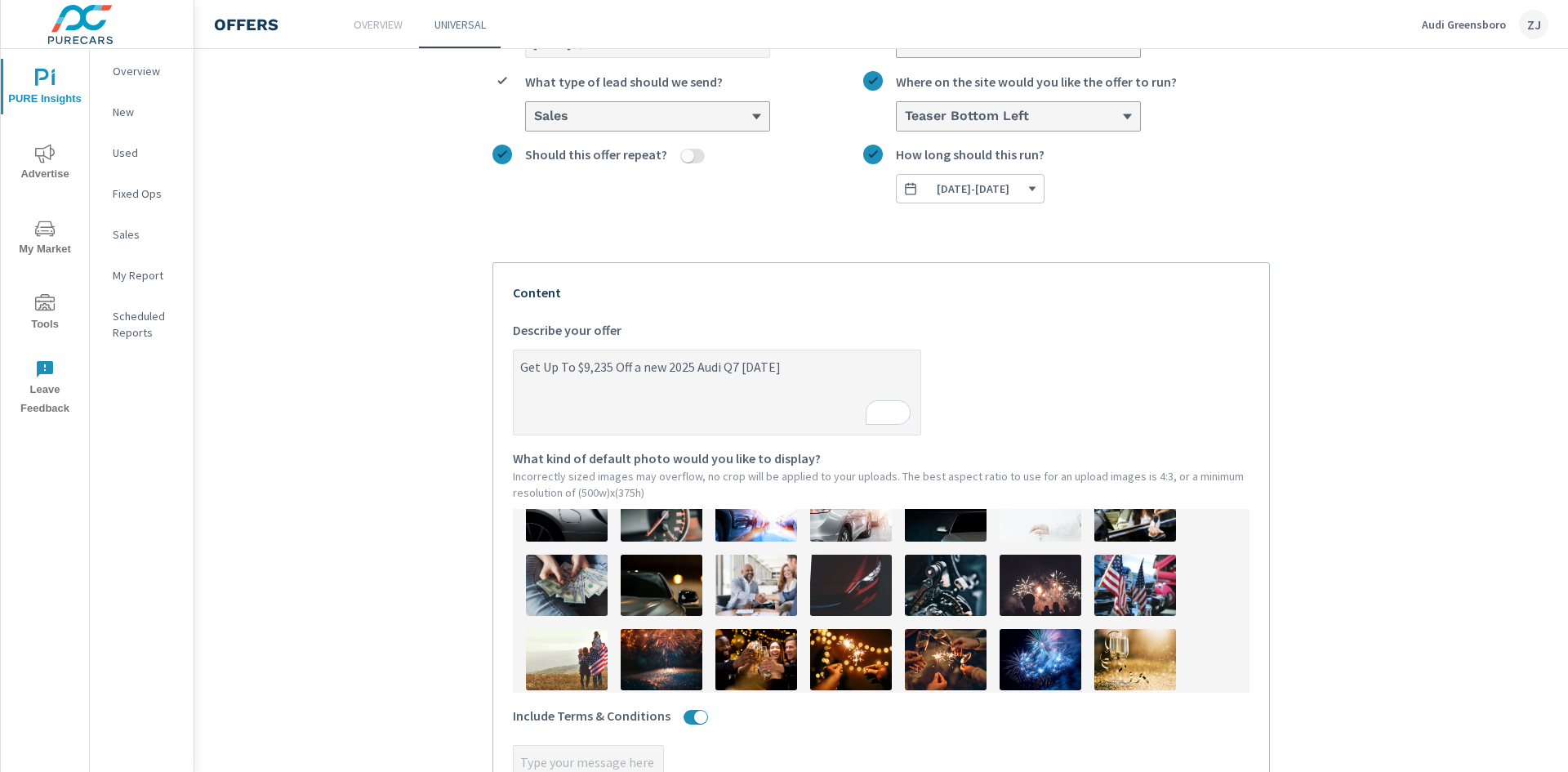
scroll to position [490, 0]
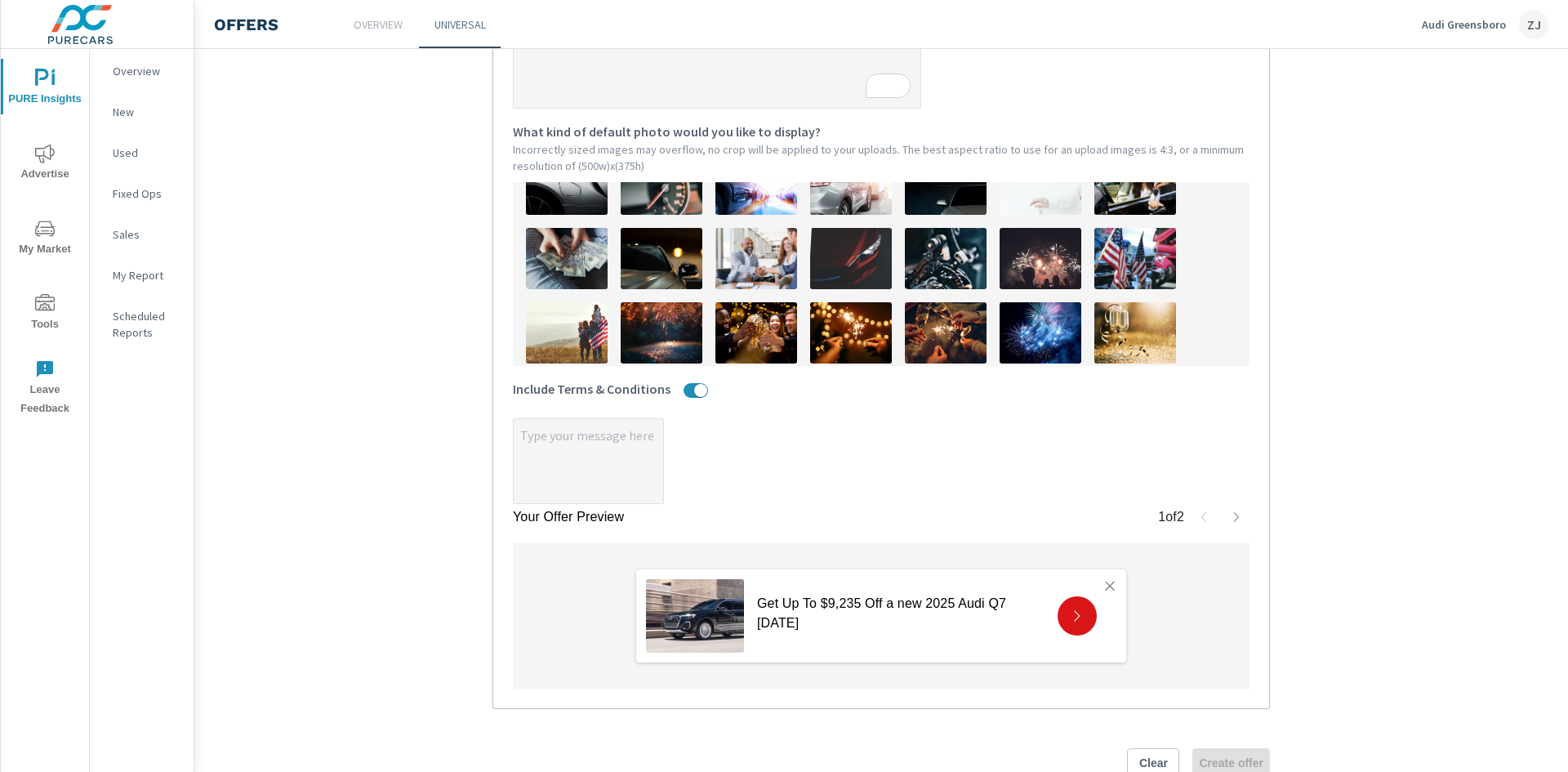
type textarea "x"
click at [565, 459] on textarea "x" at bounding box center [588, 463] width 150 height 82
paste textarea "Audi of America, Inc. will pay a $4,000 customer bonus when you purchase or lea…"
type textarea "x"
type textarea "Audi of America, Inc. will pay a $4,000 customer bonus when you purchase or lea…"
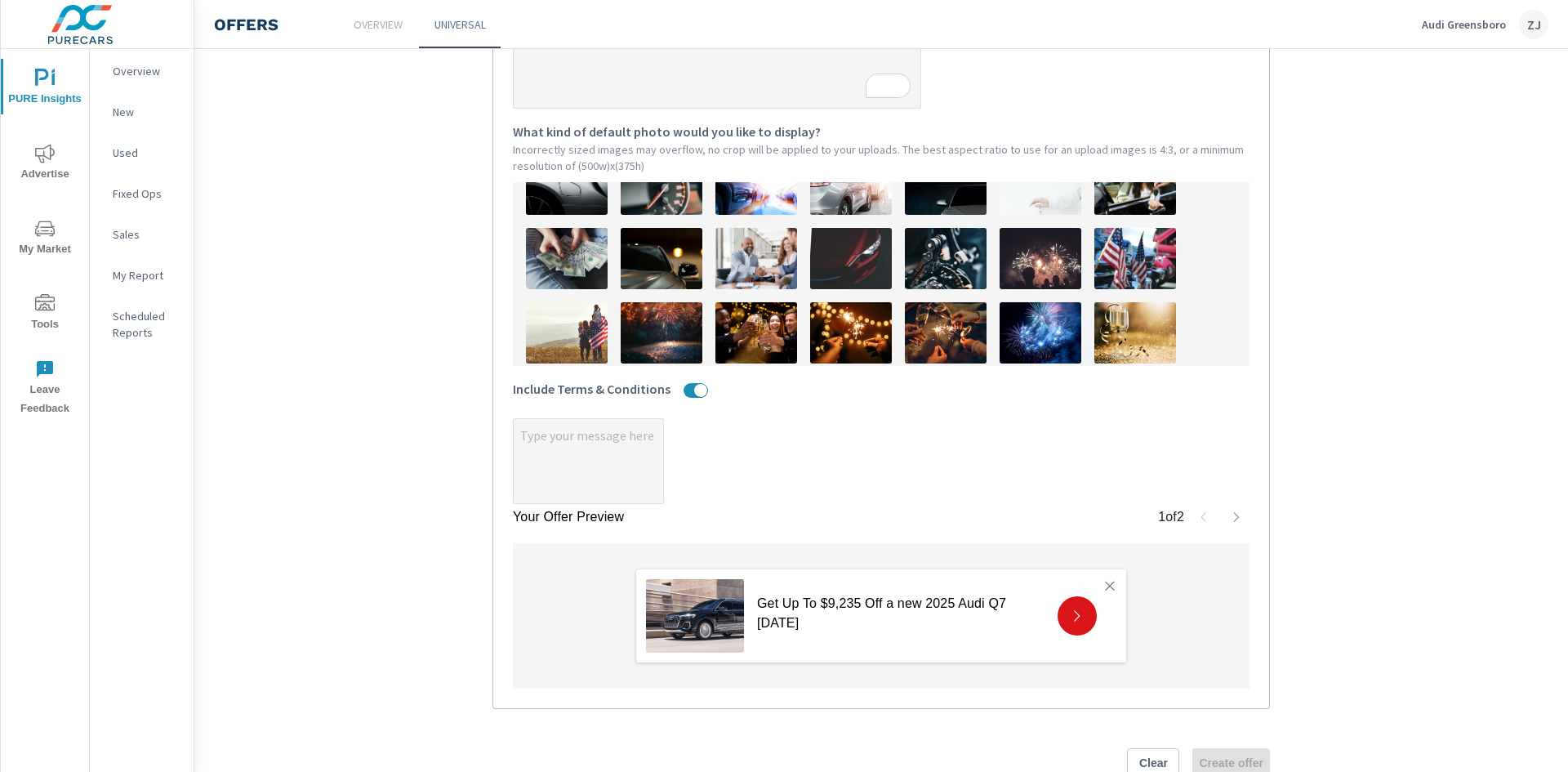
type textarea "x"
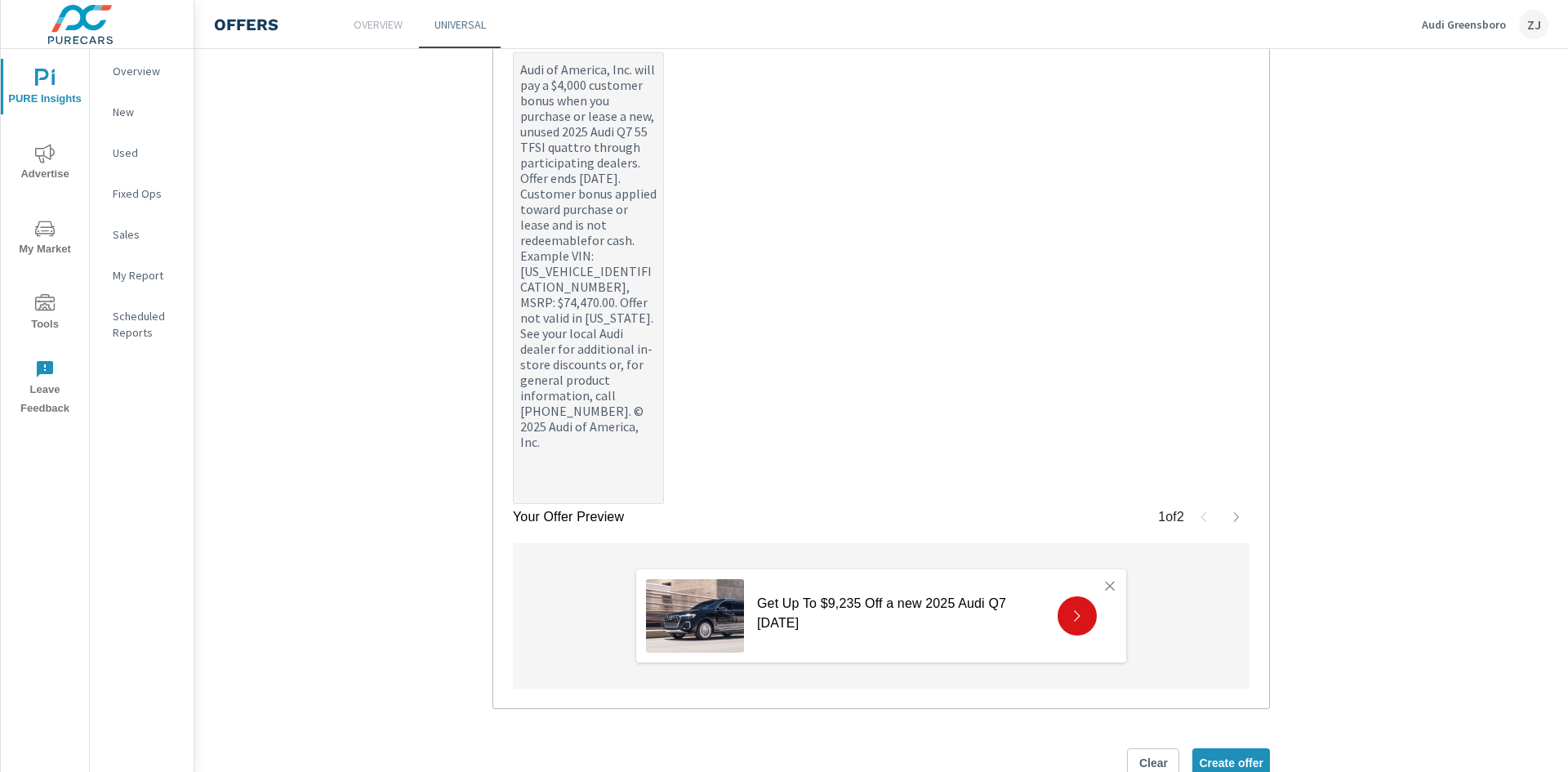
type textarea "Audi of America, Inc. will pay a $4,000 customer bonus when you purchase or lea…"
type textarea "x"
click at [694, 621] on img at bounding box center [695, 616] width 98 height 73
click at [1074, 621] on icon at bounding box center [1077, 616] width 6 height 11
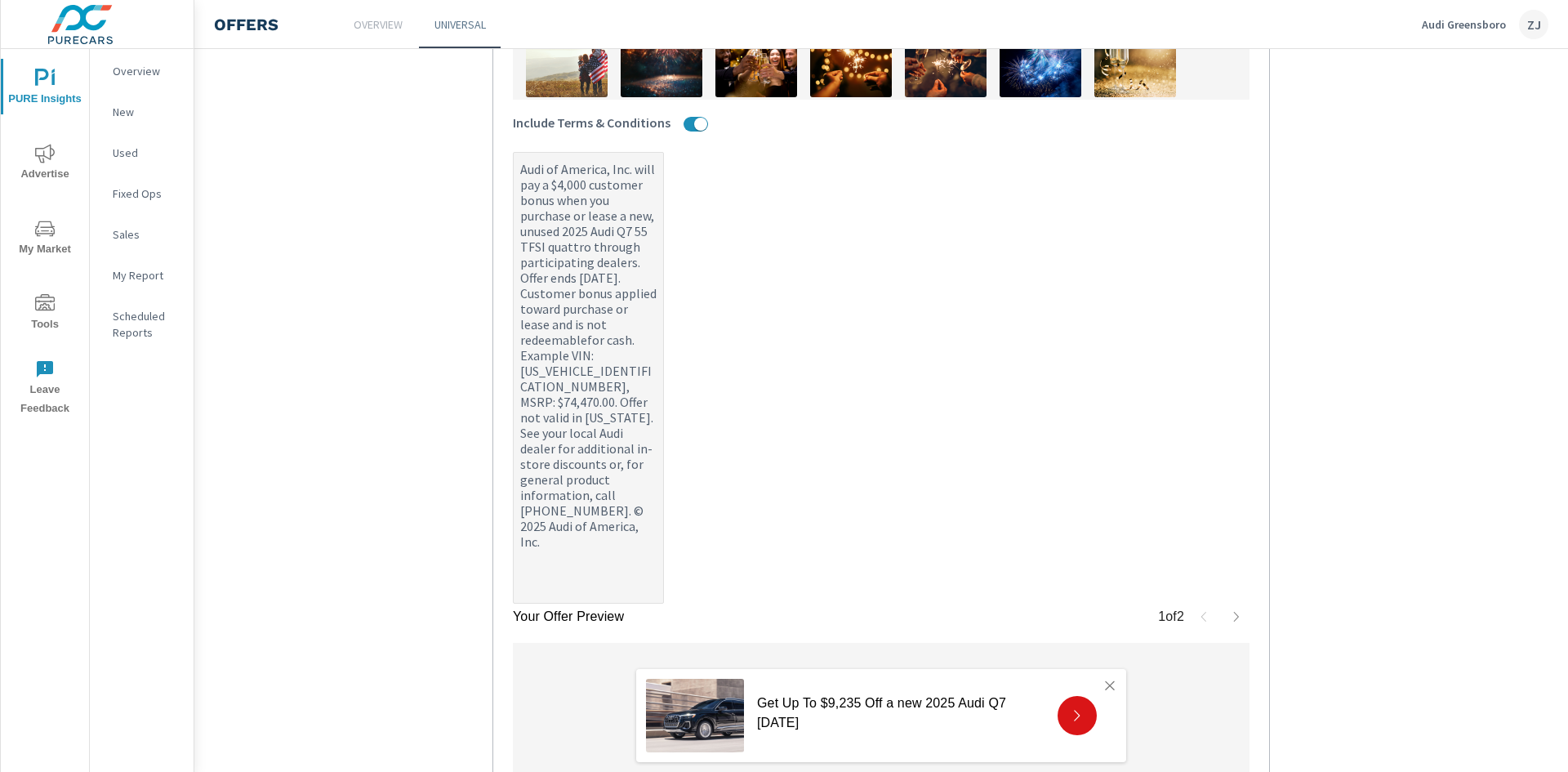
scroll to position [904, 0]
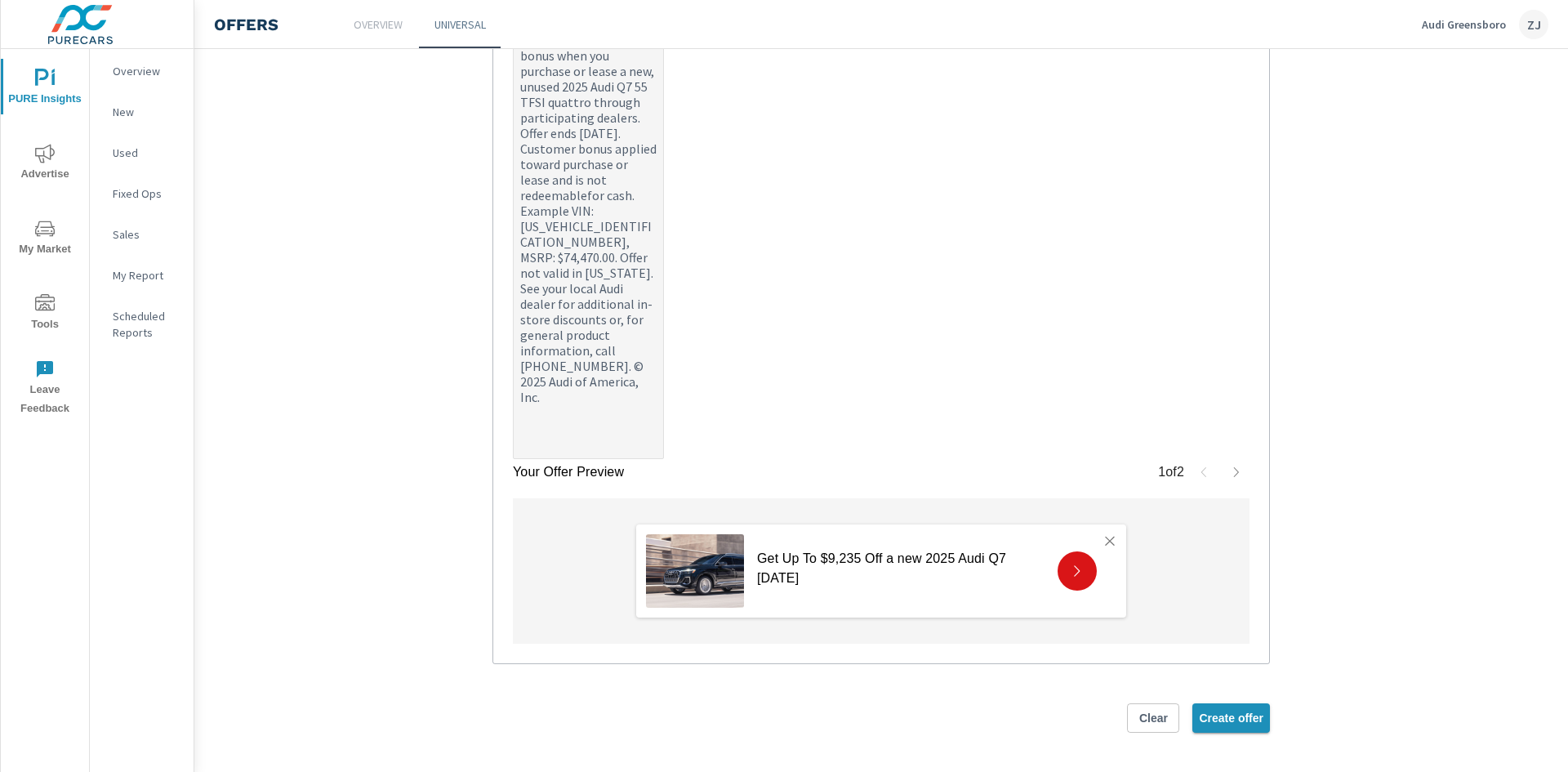
click at [1238, 717] on span "Create offer" at bounding box center [1231, 718] width 65 height 14
type textarea "x"
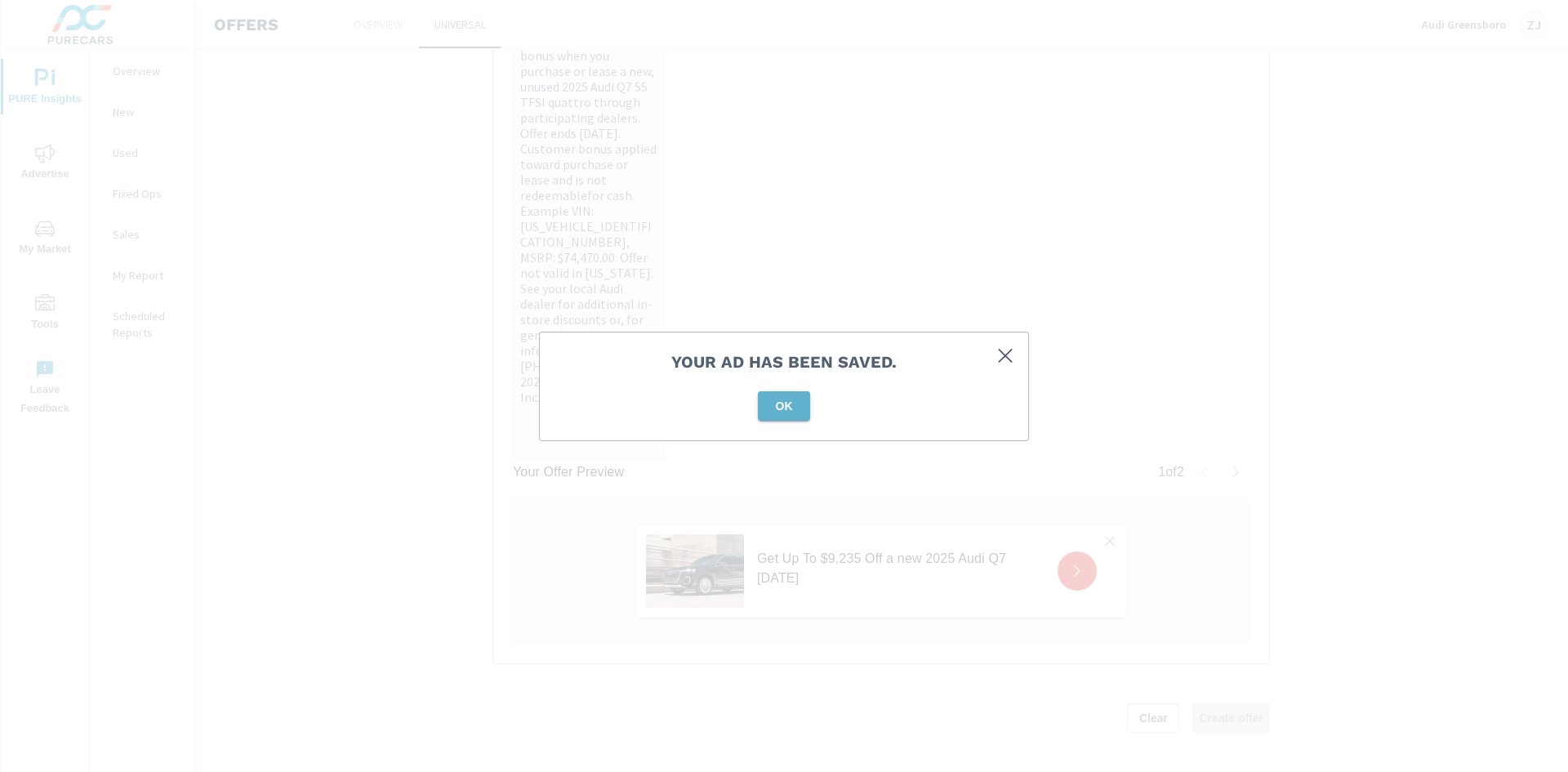
click at [789, 405] on span "OK" at bounding box center [784, 406] width 39 height 14
